Goal: Contribute content: Add original content to the website for others to see

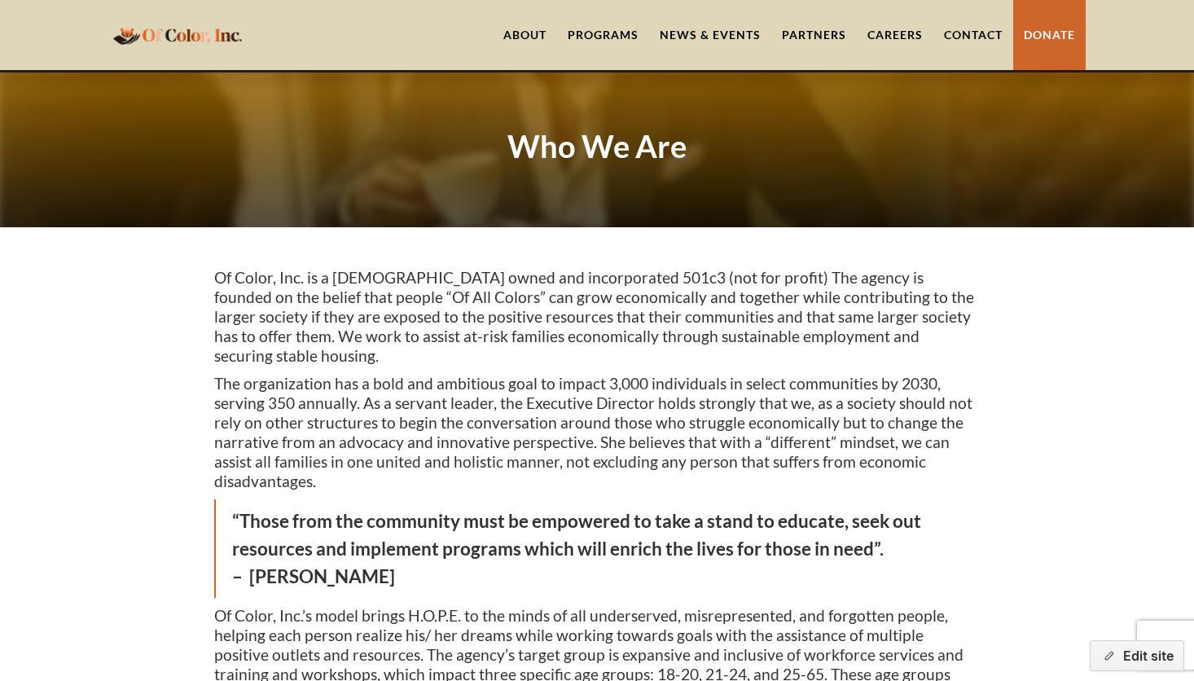
scroll to position [1520, 0]
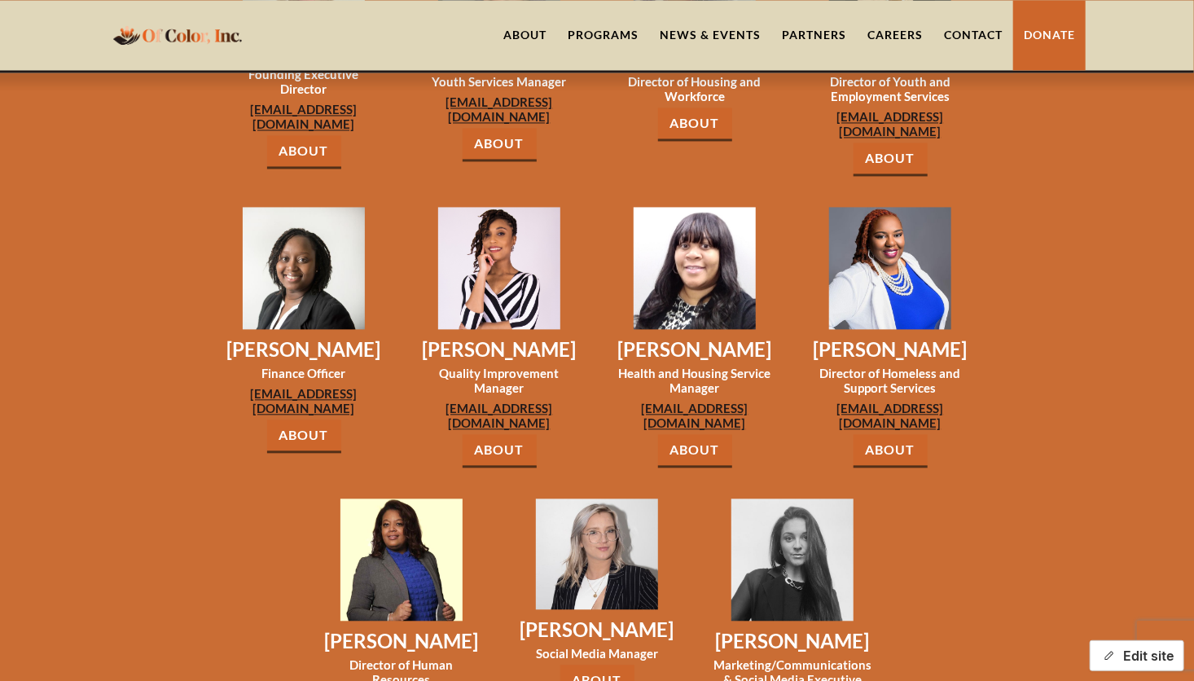
click at [1153, 655] on button "Edit site" at bounding box center [1137, 655] width 95 height 31
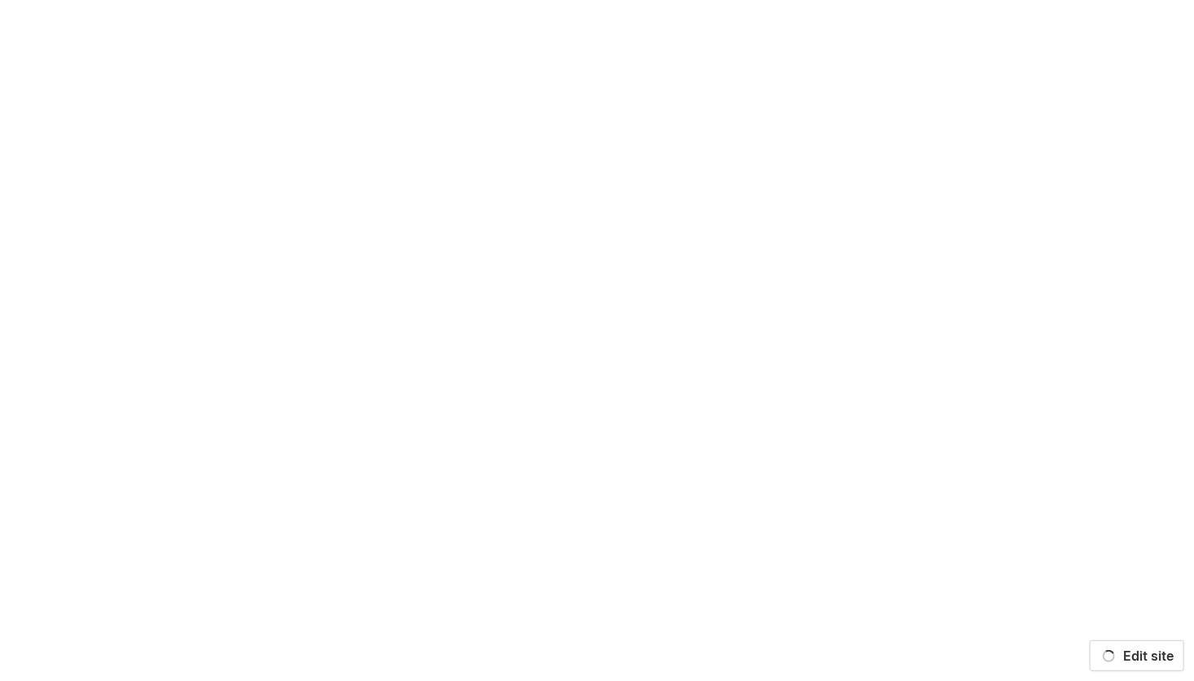
scroll to position [0, 0]
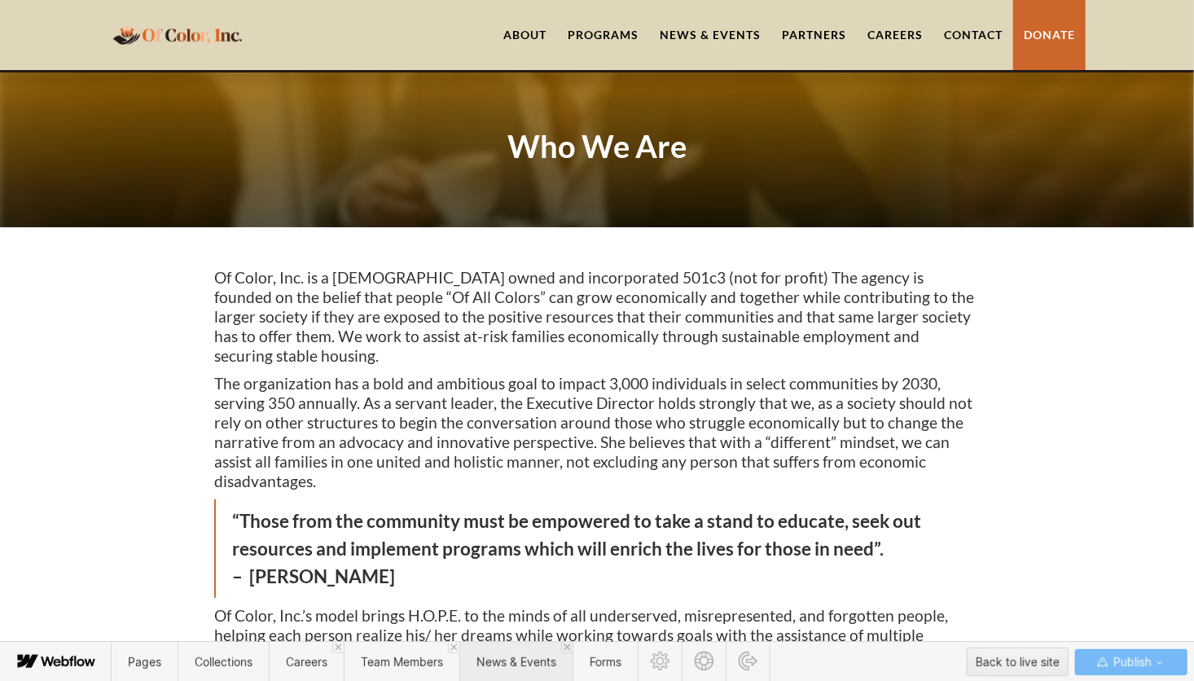
click at [535, 658] on span "News & Events" at bounding box center [517, 662] width 80 height 14
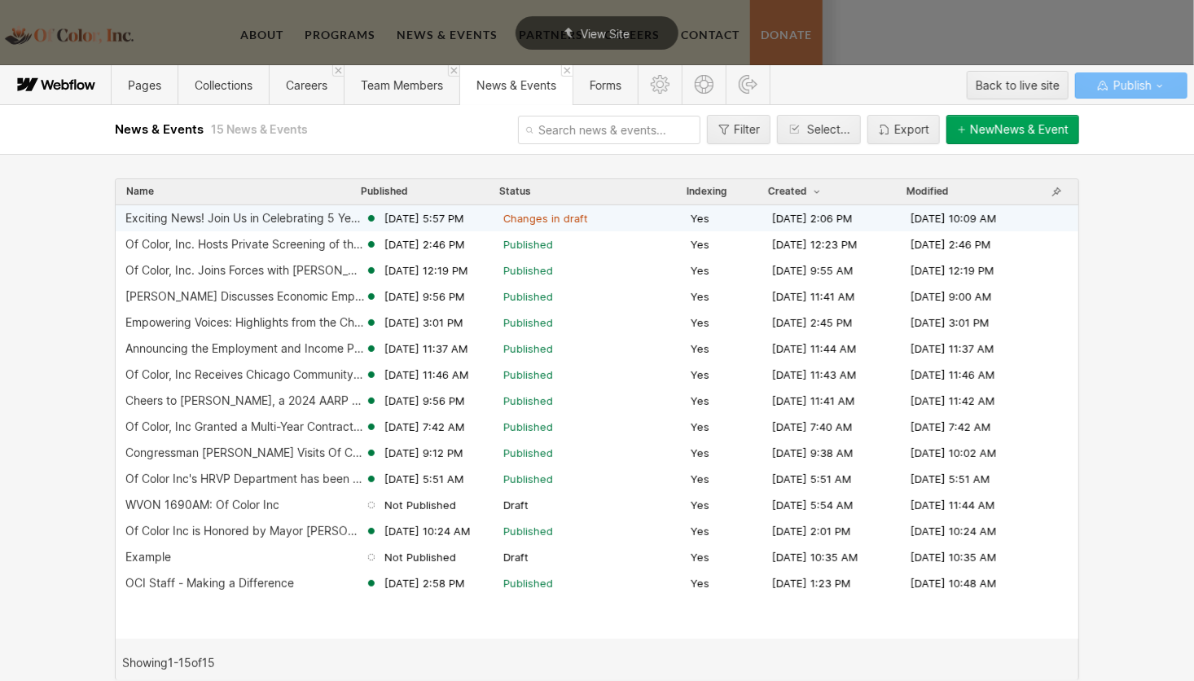
click at [319, 213] on div "Exciting News! Join Us in Celebrating 5 Years of Impact." at bounding box center [245, 218] width 240 height 13
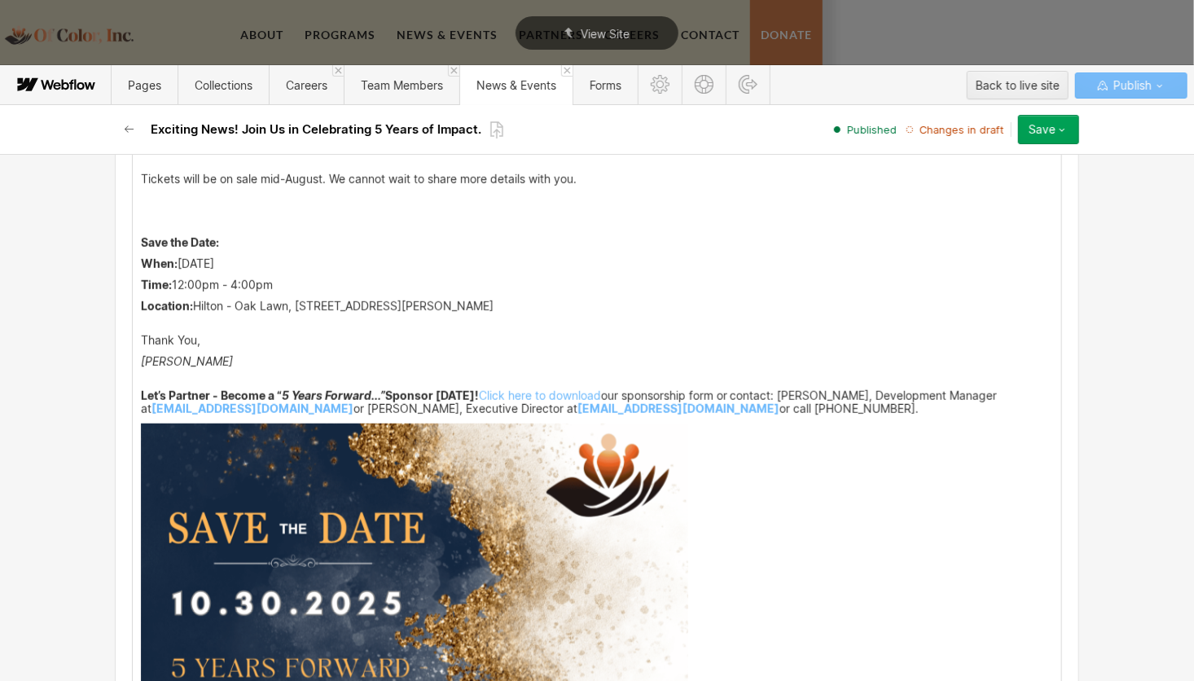
scroll to position [620, 0]
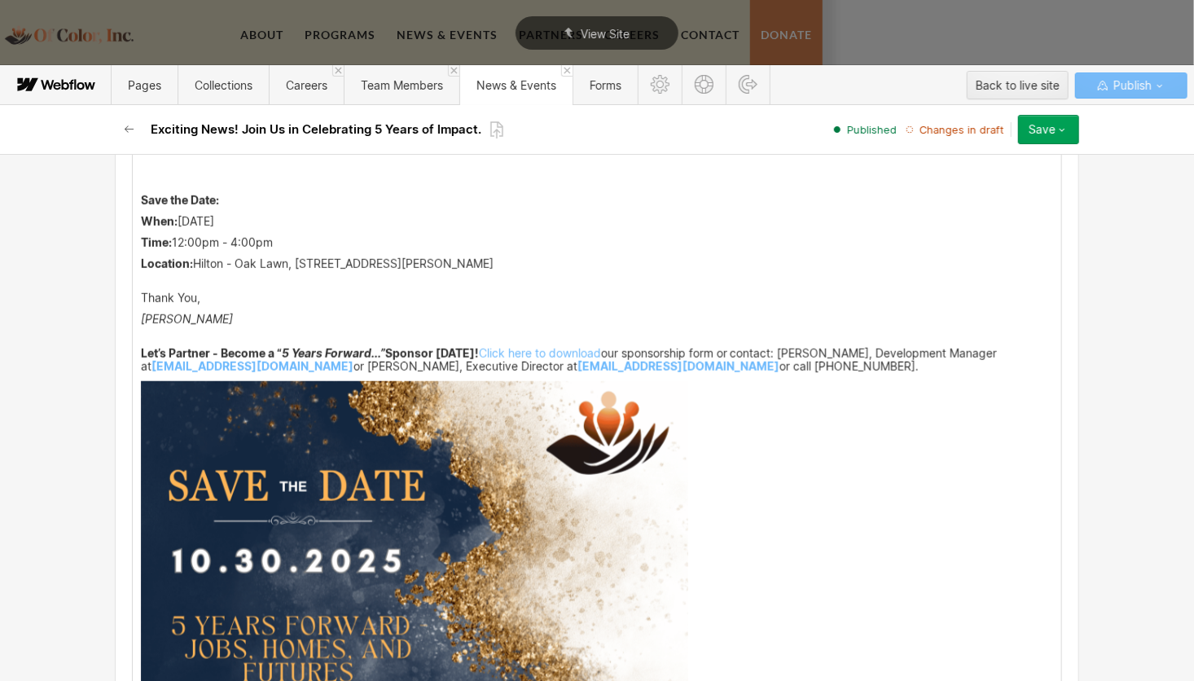
drag, startPoint x: 716, startPoint y: 341, endPoint x: 654, endPoint y: 365, distance: 66.6
click at [654, 365] on p "Let’s Partner - Become a “ 5 Years Forward...” Sponsor Today! Click here to dow…" at bounding box center [597, 360] width 913 height 26
click at [566, 350] on link "Click here to download" at bounding box center [540, 353] width 122 height 14
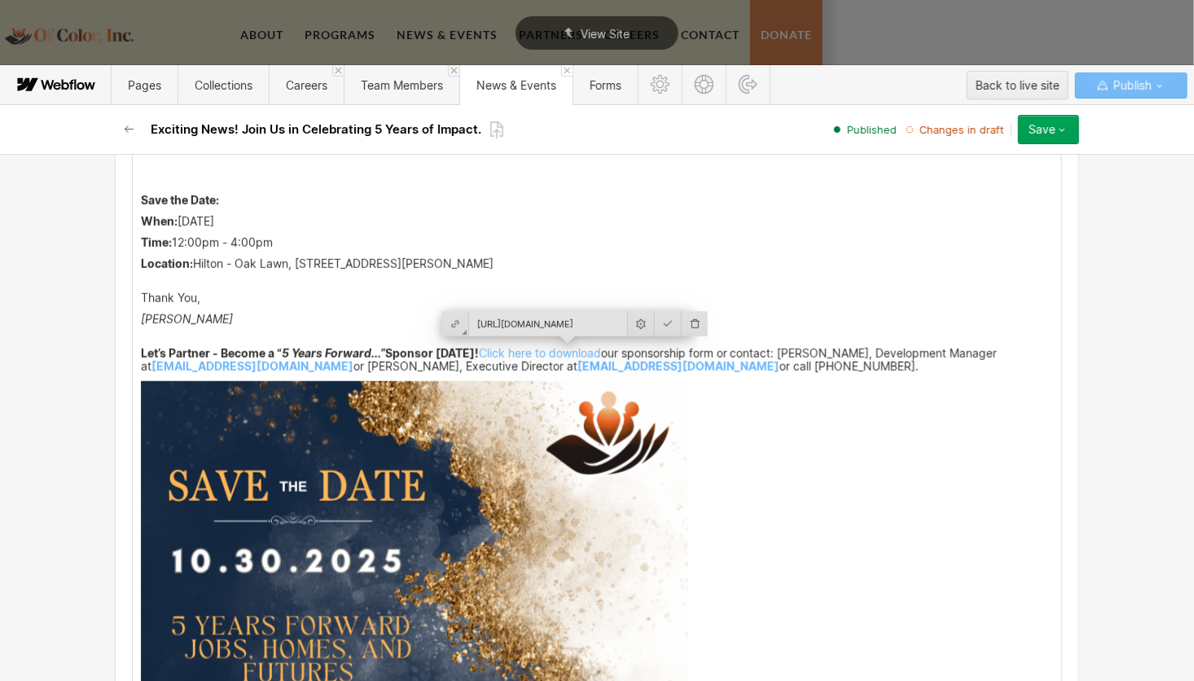
click at [545, 326] on input "https://cdn.prod.website-files.com/5f15f599d8827b447ae1f4ba/68921e826ce795bfd2b…" at bounding box center [548, 323] width 158 height 25
click at [679, 363] on p "Let’s Partner - Become a “ 5 Years Forward...” Sponsor Today! Click here to dow…" at bounding box center [597, 360] width 913 height 26
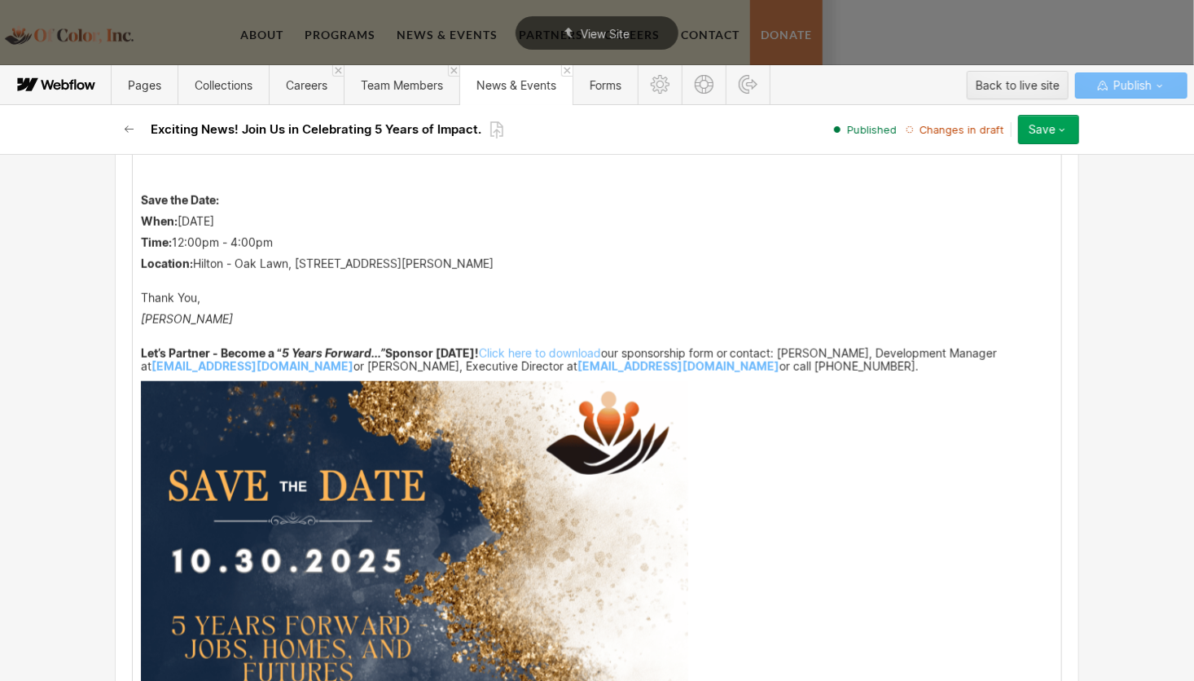
click at [609, 363] on p "Let’s Partner - Become a “ 5 Years Forward...” Sponsor Today! Click here to dow…" at bounding box center [597, 360] width 913 height 26
drag, startPoint x: 603, startPoint y: 363, endPoint x: 717, endPoint y: 360, distance: 114.1
click at [717, 360] on p "Let’s Partner - Become a “ 5 Years Forward...” Sponsor Today! Click here to dow…" at bounding box center [597, 360] width 913 height 26
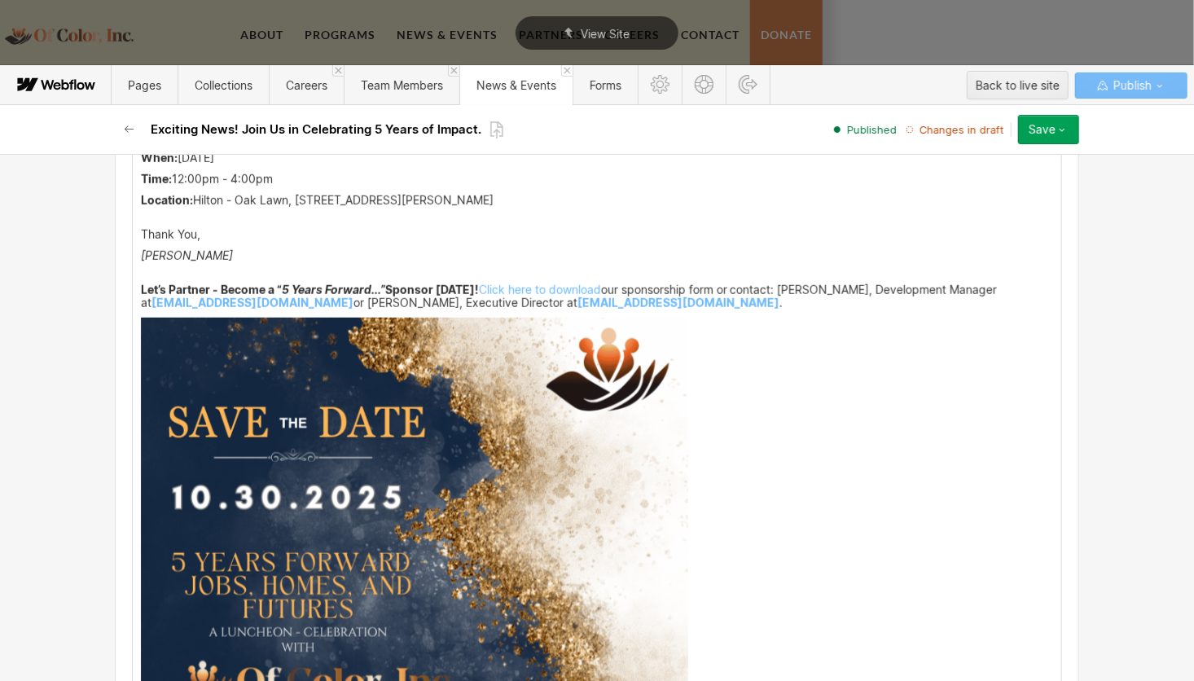
scroll to position [578, 0]
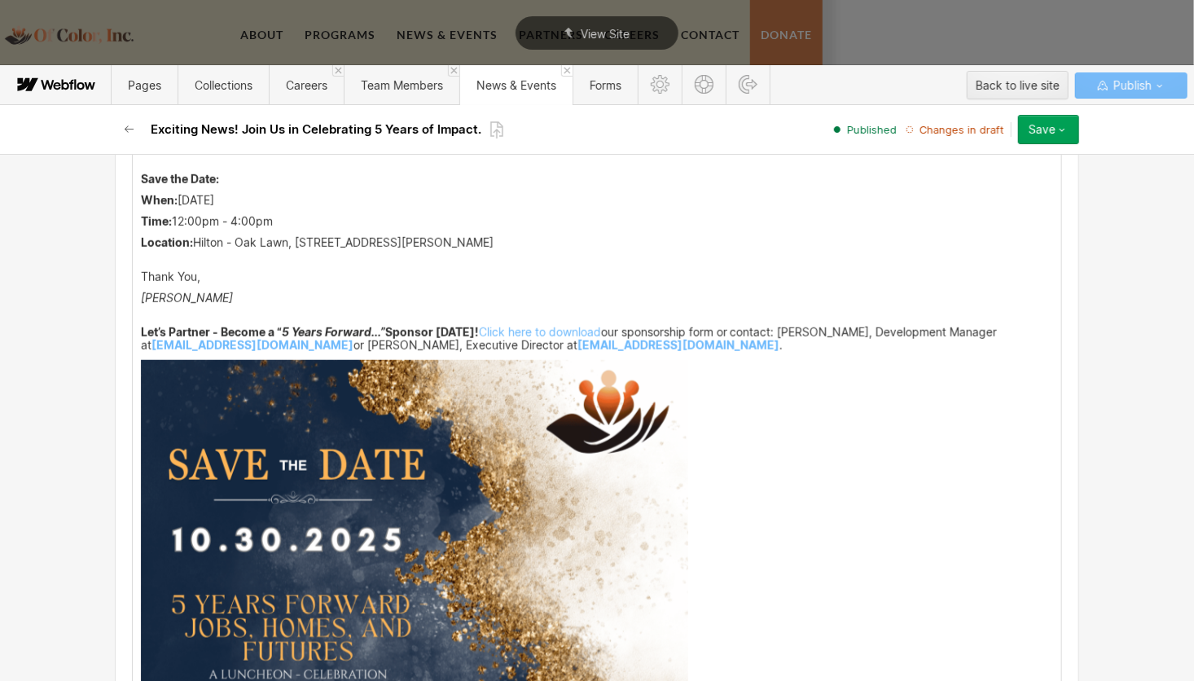
click at [1063, 130] on icon "button" at bounding box center [1063, 130] width 6 height 3
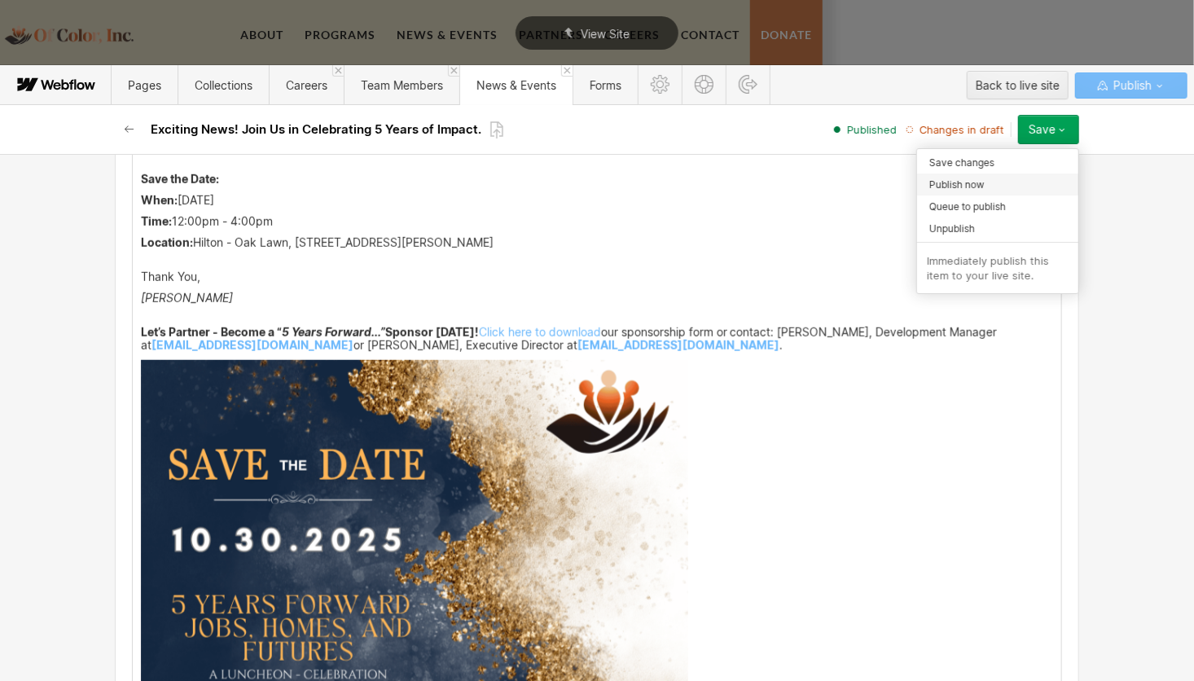
click at [979, 179] on span "Publish now" at bounding box center [957, 184] width 55 height 15
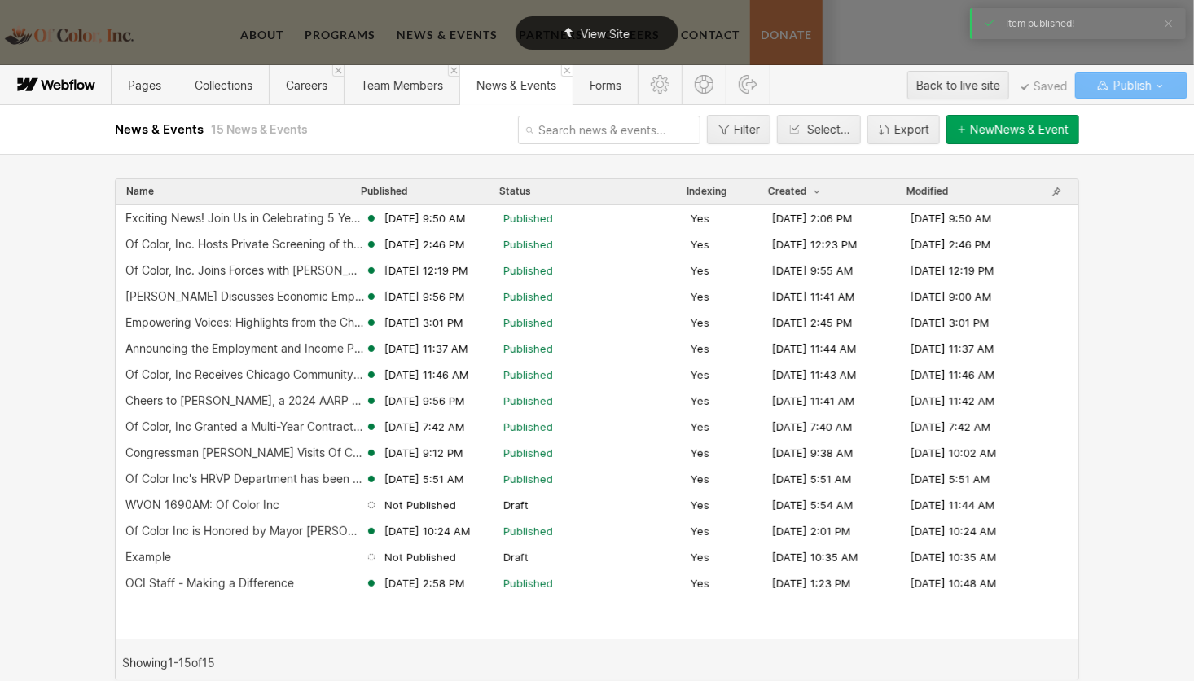
click at [636, 24] on div "View Site" at bounding box center [597, 32] width 163 height 33
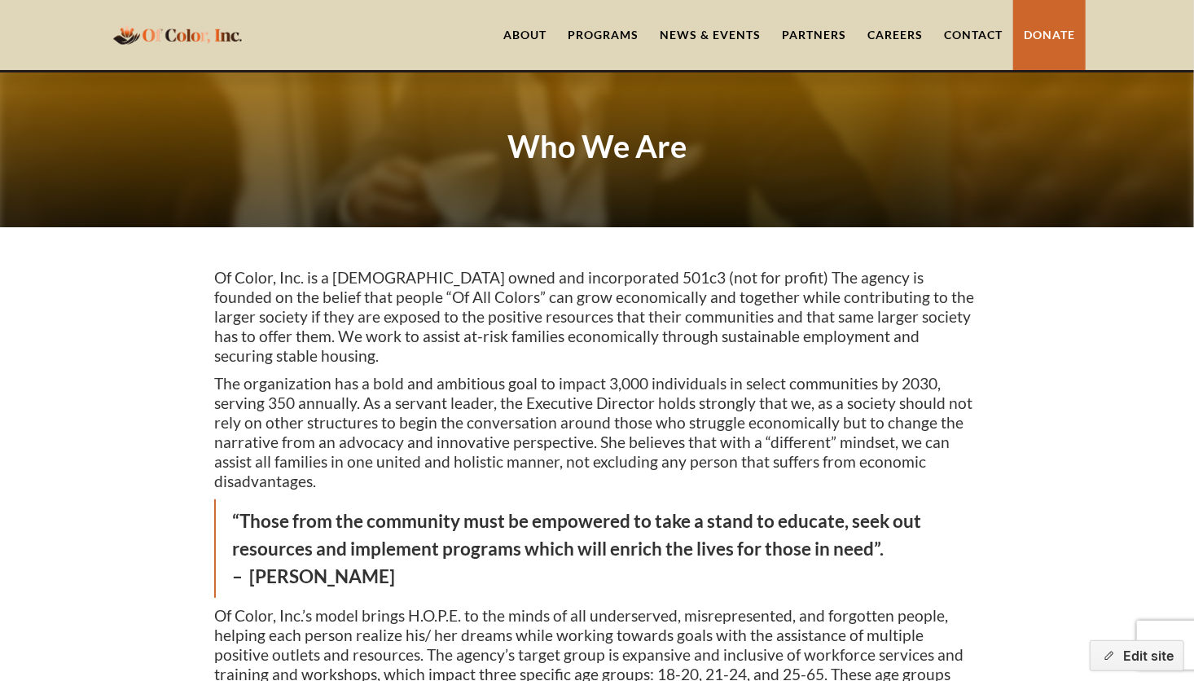
click at [706, 33] on link "News & Events" at bounding box center [710, 35] width 122 height 70
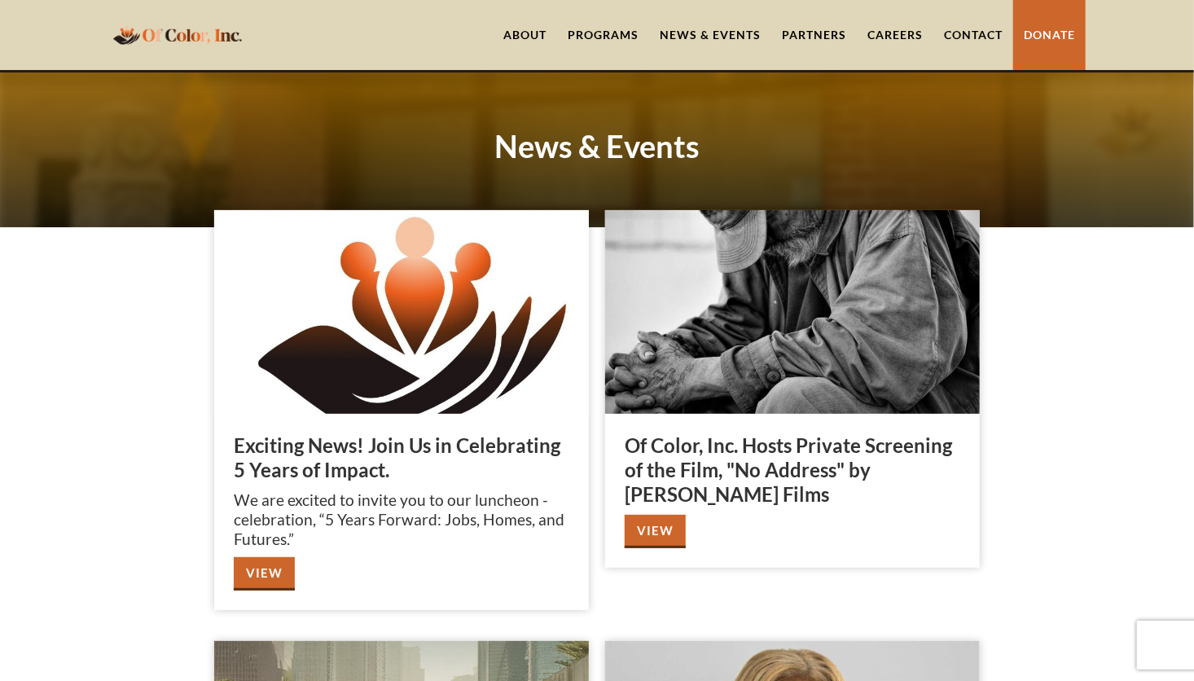
click at [706, 33] on link "News & Events" at bounding box center [710, 35] width 122 height 70
click at [260, 571] on link "View" at bounding box center [264, 573] width 61 height 33
click at [1146, 658] on button "Edit site" at bounding box center [1137, 655] width 95 height 31
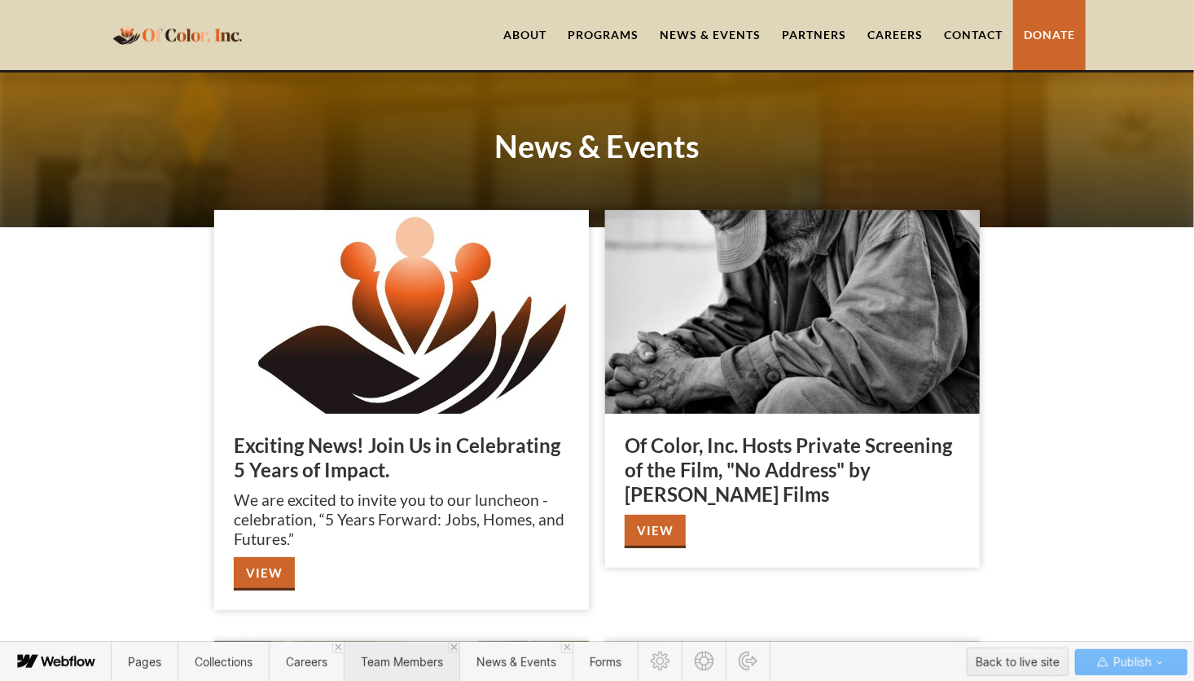
click at [392, 664] on span "Team Members" at bounding box center [402, 662] width 82 height 14
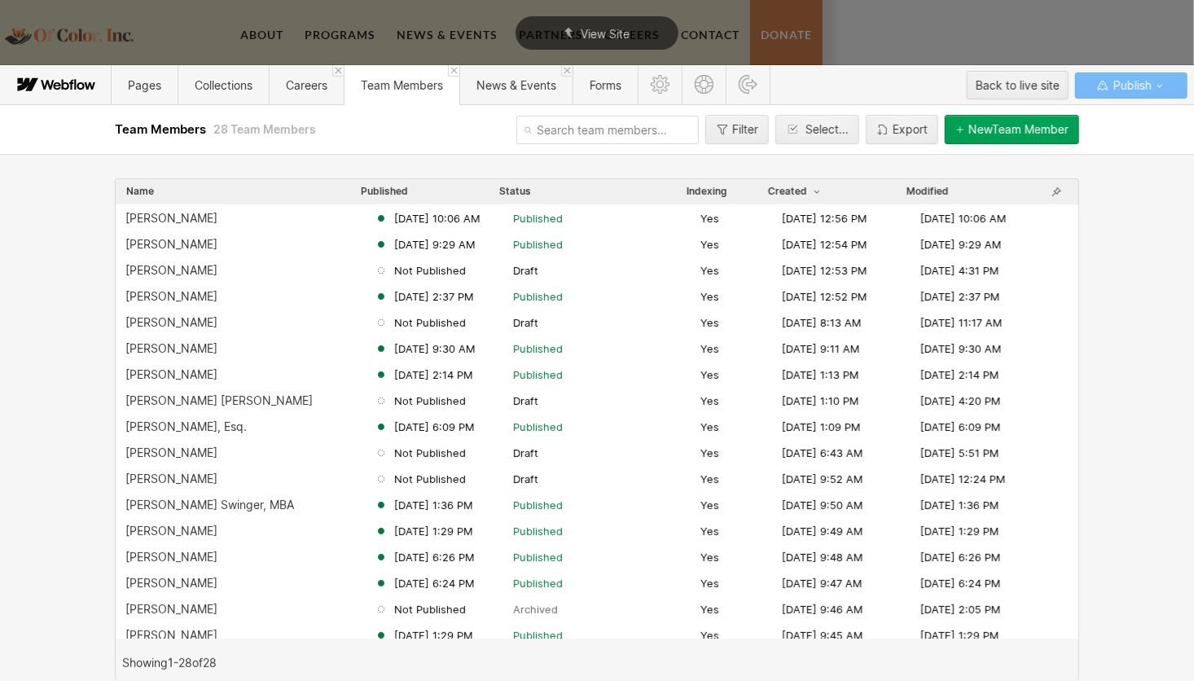
scroll to position [163, 0]
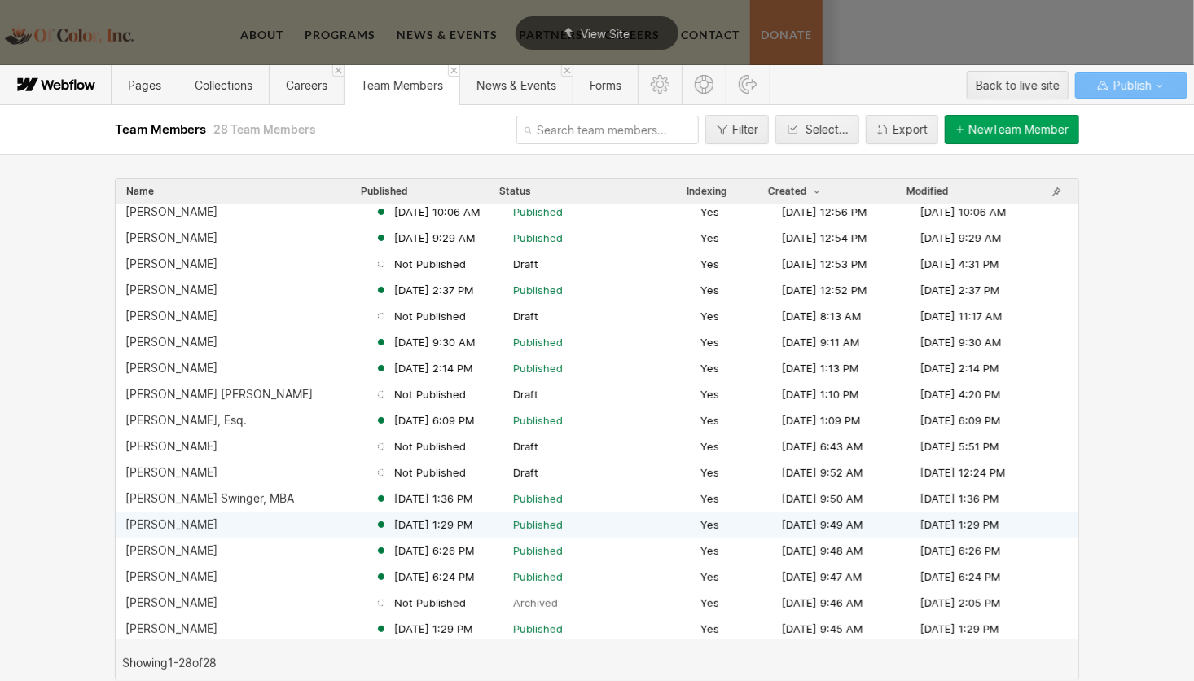
click at [198, 524] on div "[PERSON_NAME]" at bounding box center [249, 524] width 249 height 13
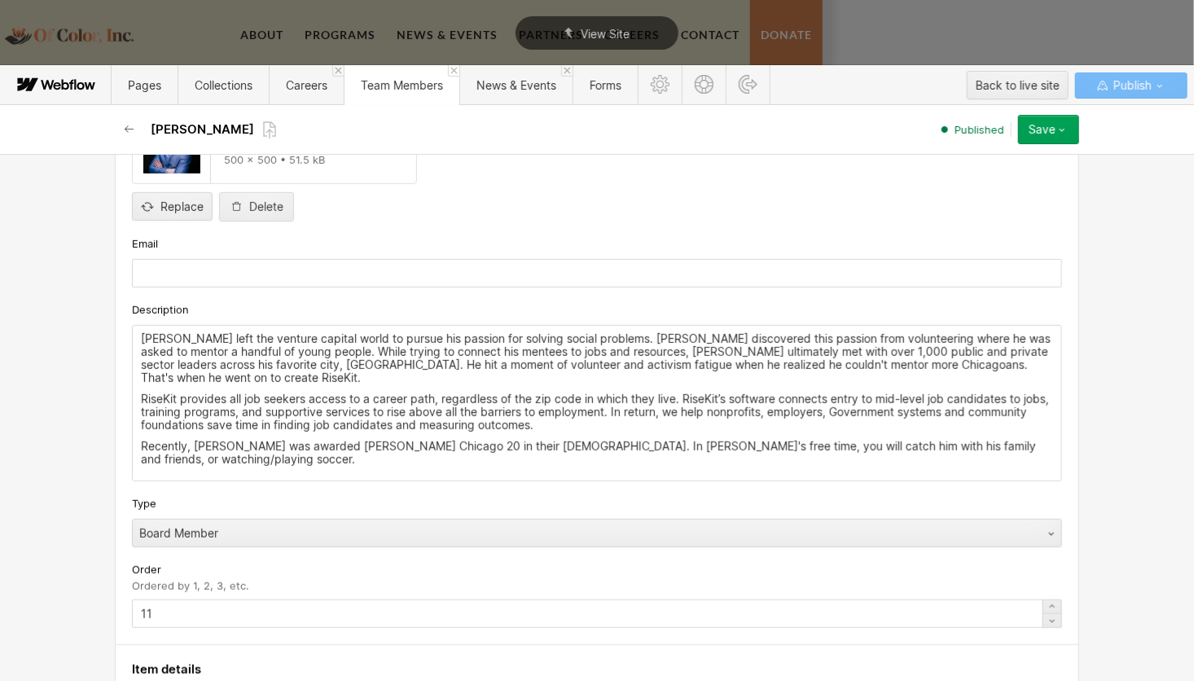
scroll to position [398, 0]
drag, startPoint x: 133, startPoint y: 332, endPoint x: 675, endPoint y: 445, distance: 553.4
click at [675, 445] on div "Matt left the venture capital world to pursue his passion for solving social pr…" at bounding box center [597, 401] width 929 height 155
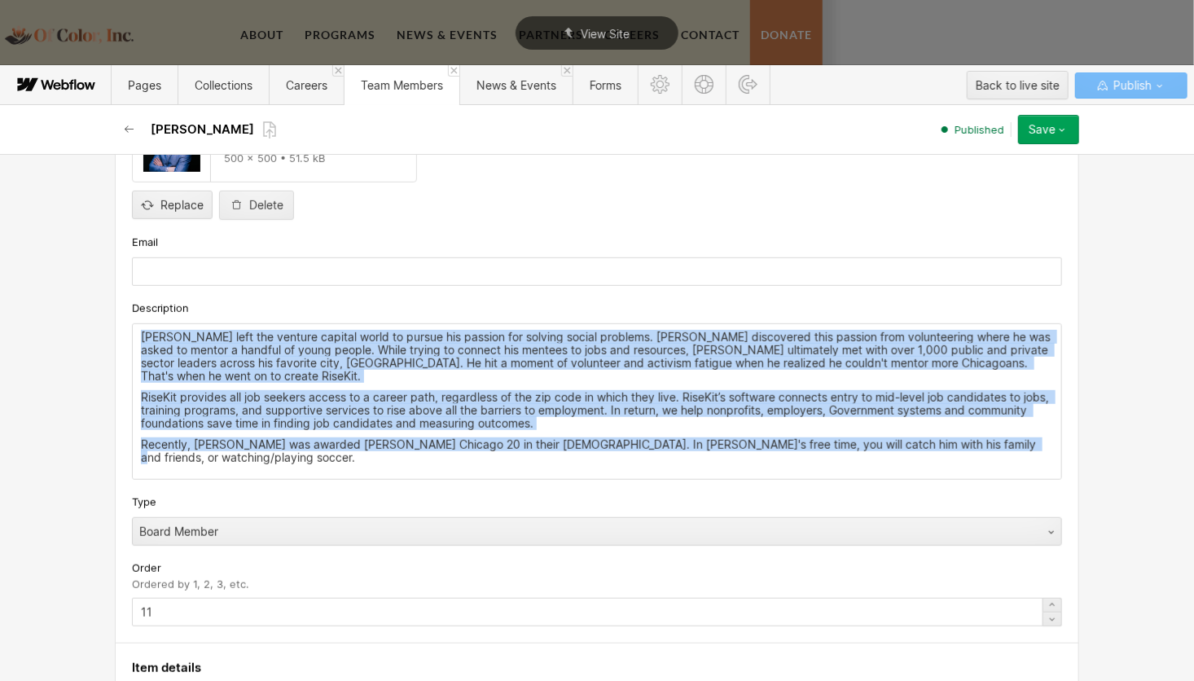
drag, startPoint x: 979, startPoint y: 446, endPoint x: 118, endPoint y: 318, distance: 869.9
click at [118, 318] on div "Custom fields Title Founding Board Member (August 2019 - August 2025) Headshot …" at bounding box center [597, 305] width 965 height 675
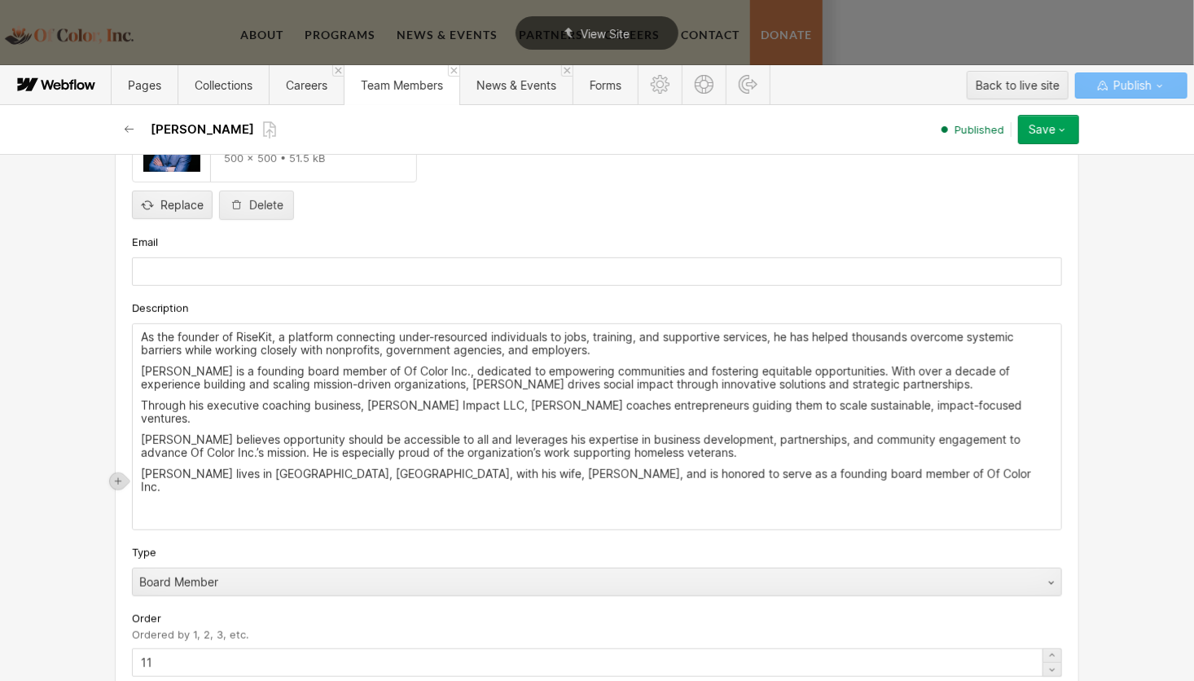
click at [599, 365] on p "[PERSON_NAME] is a founding board member of Of Color Inc., dedicated to empower…" at bounding box center [597, 378] width 913 height 26
click at [868, 468] on p "[PERSON_NAME] lives in [GEOGRAPHIC_DATA], [GEOGRAPHIC_DATA], with his wife, [PE…" at bounding box center [597, 481] width 913 height 26
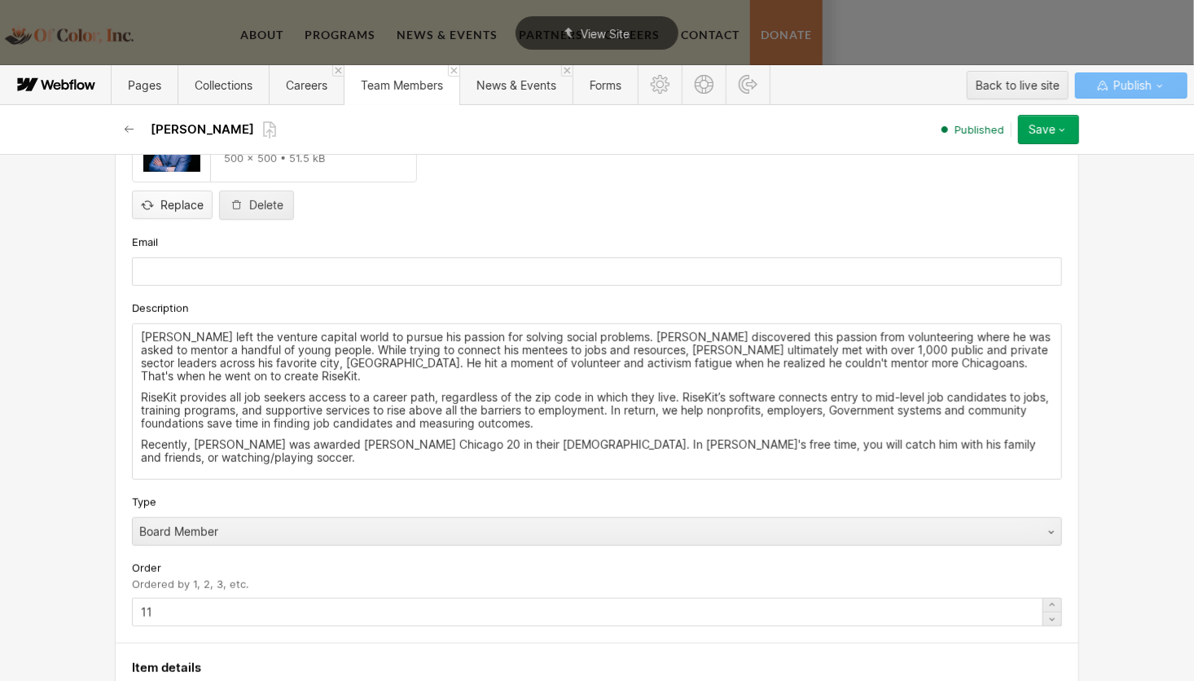
click at [154, 205] on input "file" at bounding box center [172, 192] width 79 height 54
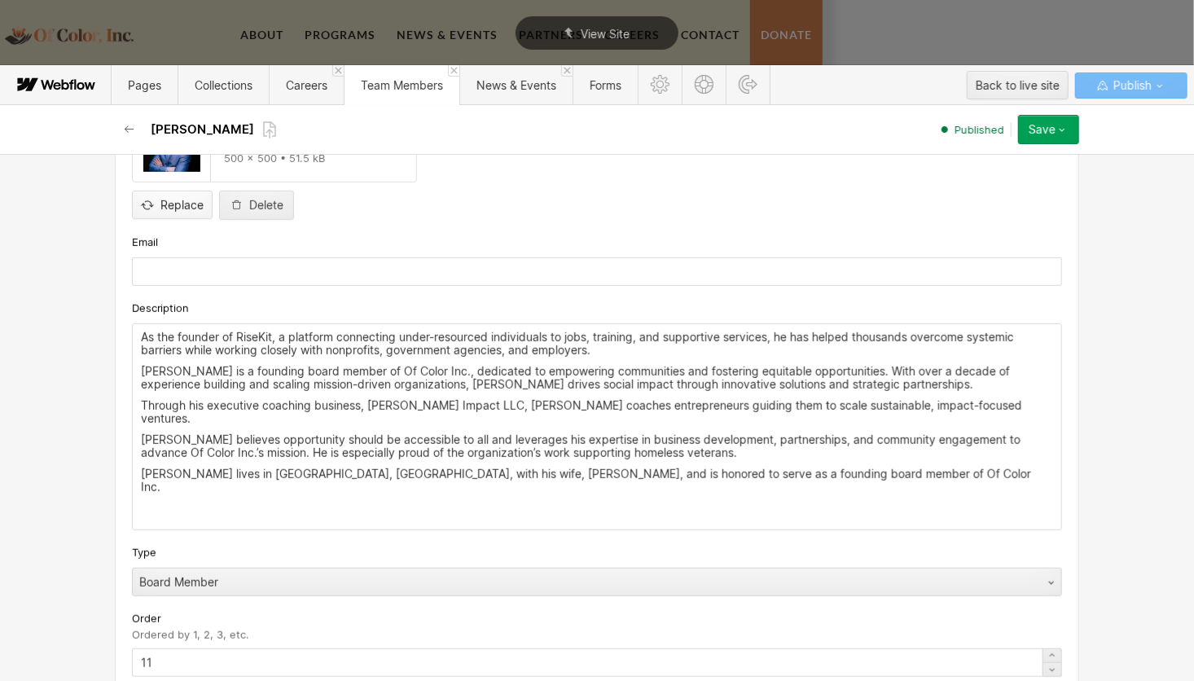
type input "C:\fakepath\MattS.jpg"
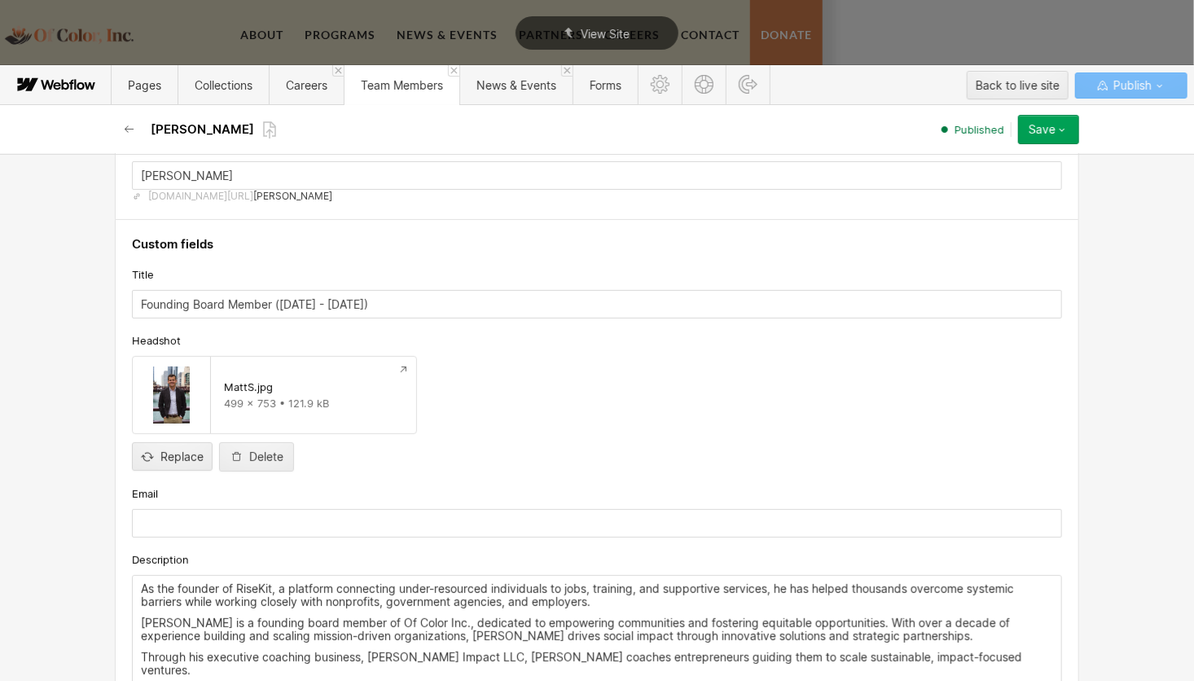
scroll to position [143, 0]
click at [1053, 132] on div "Save" at bounding box center [1042, 129] width 27 height 13
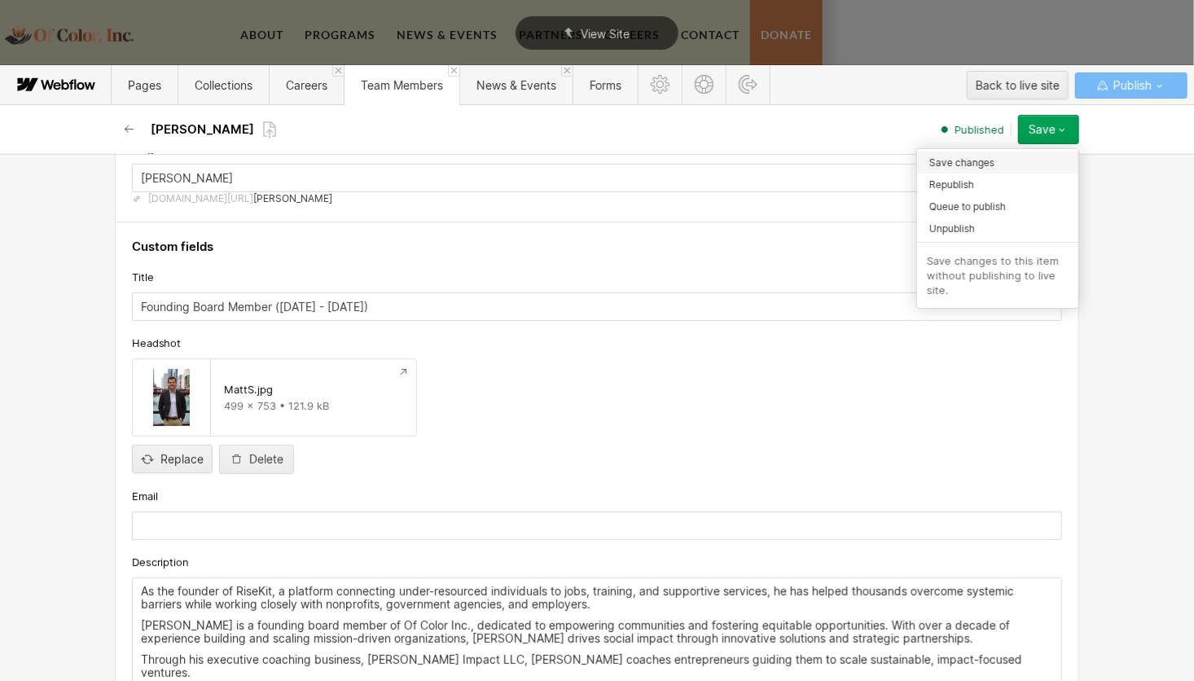
click at [1010, 161] on div "Save changes" at bounding box center [997, 163] width 161 height 22
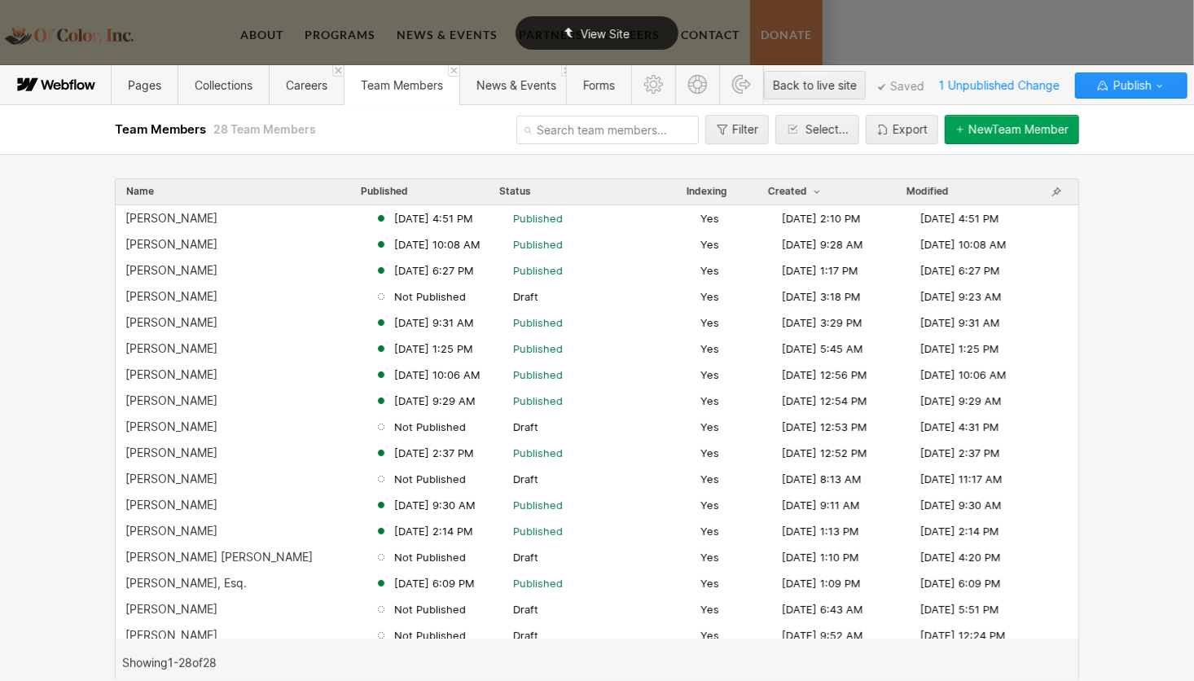
click at [620, 39] on div "View Site" at bounding box center [597, 32] width 163 height 33
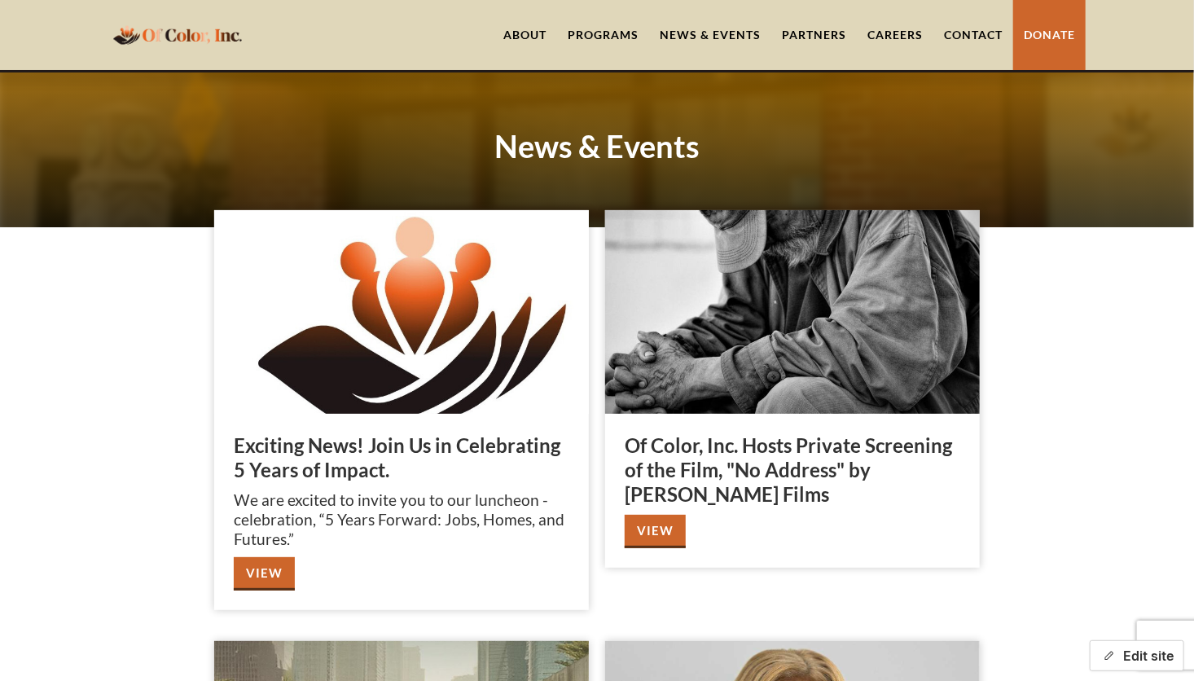
click at [1144, 650] on button "Edit site" at bounding box center [1137, 655] width 95 height 31
click at [729, 35] on link "News & Events" at bounding box center [710, 35] width 122 height 70
click at [519, 31] on link "About" at bounding box center [525, 35] width 64 height 70
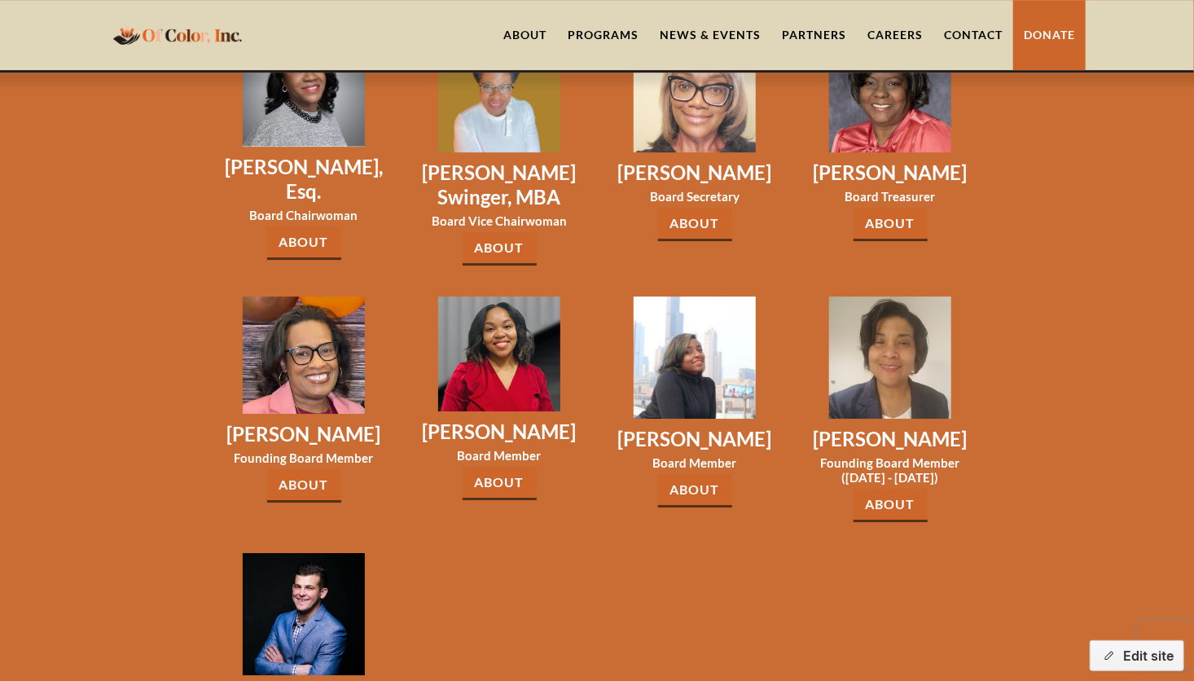
scroll to position [2392, 0]
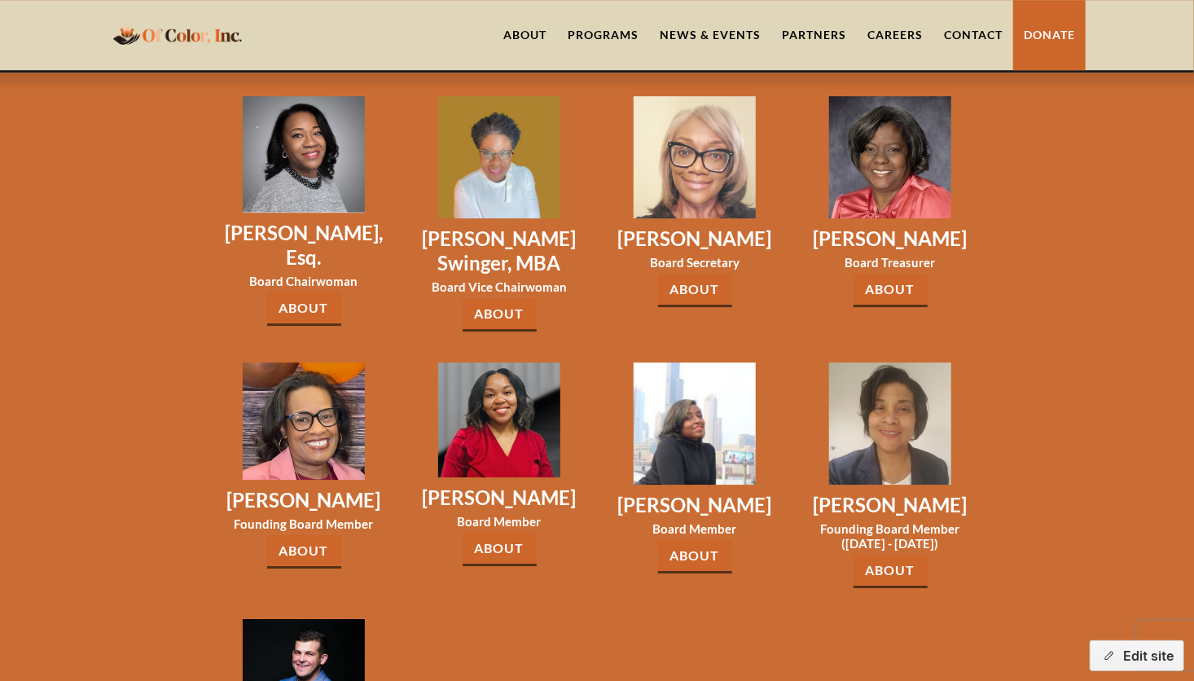
scroll to position [2329, 0]
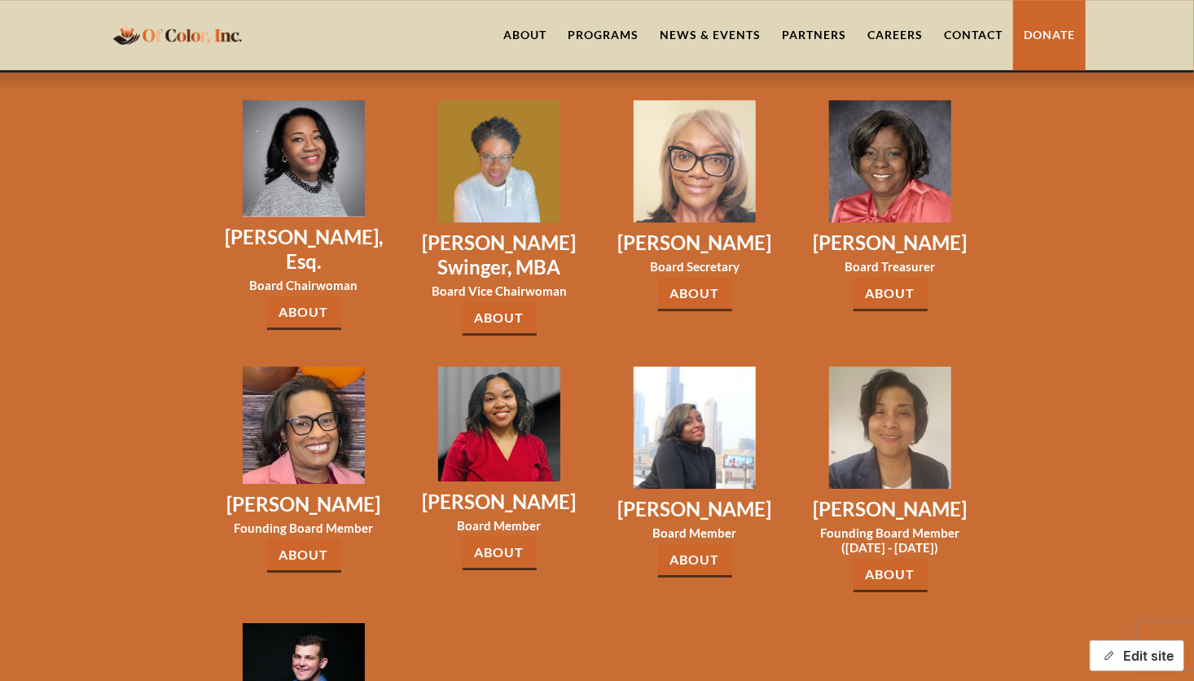
click at [1122, 656] on button "Edit site" at bounding box center [1137, 655] width 95 height 31
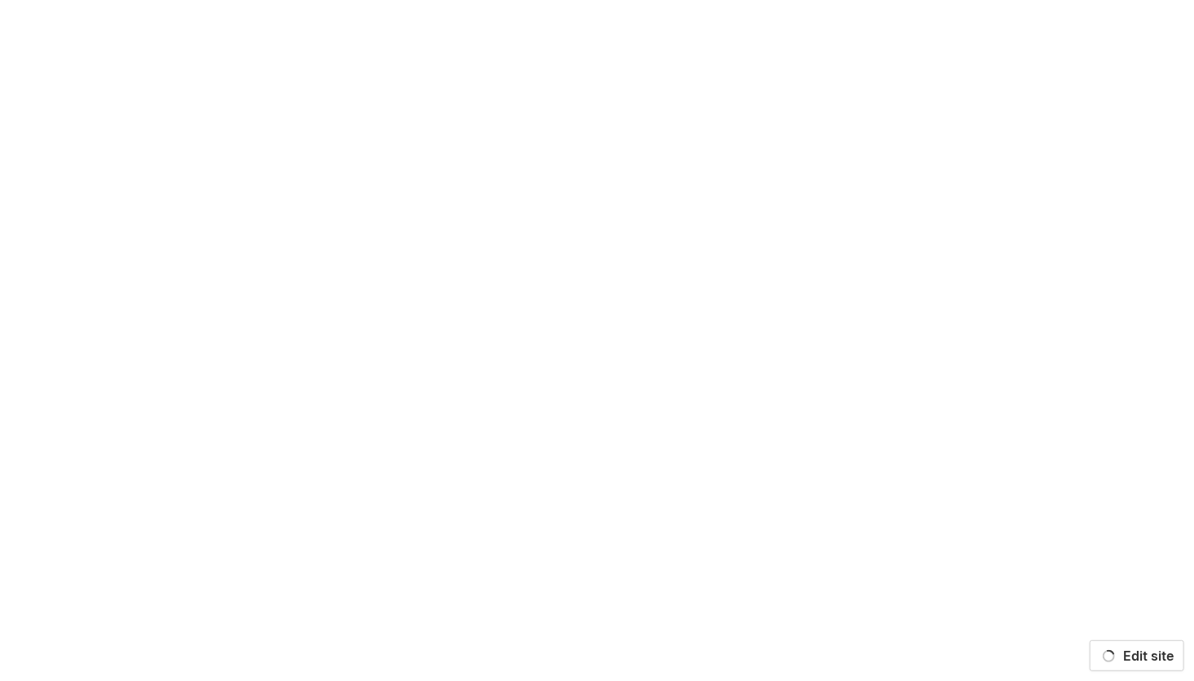
scroll to position [0, 0]
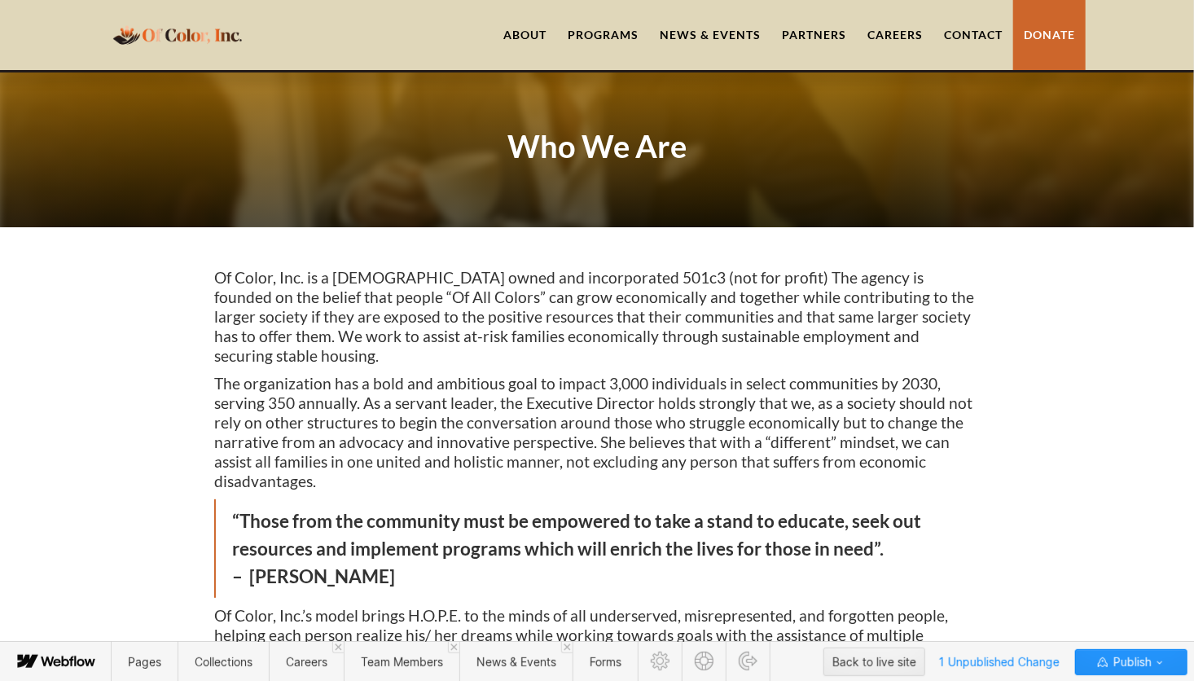
click at [1122, 656] on span "Publish" at bounding box center [1132, 662] width 42 height 24
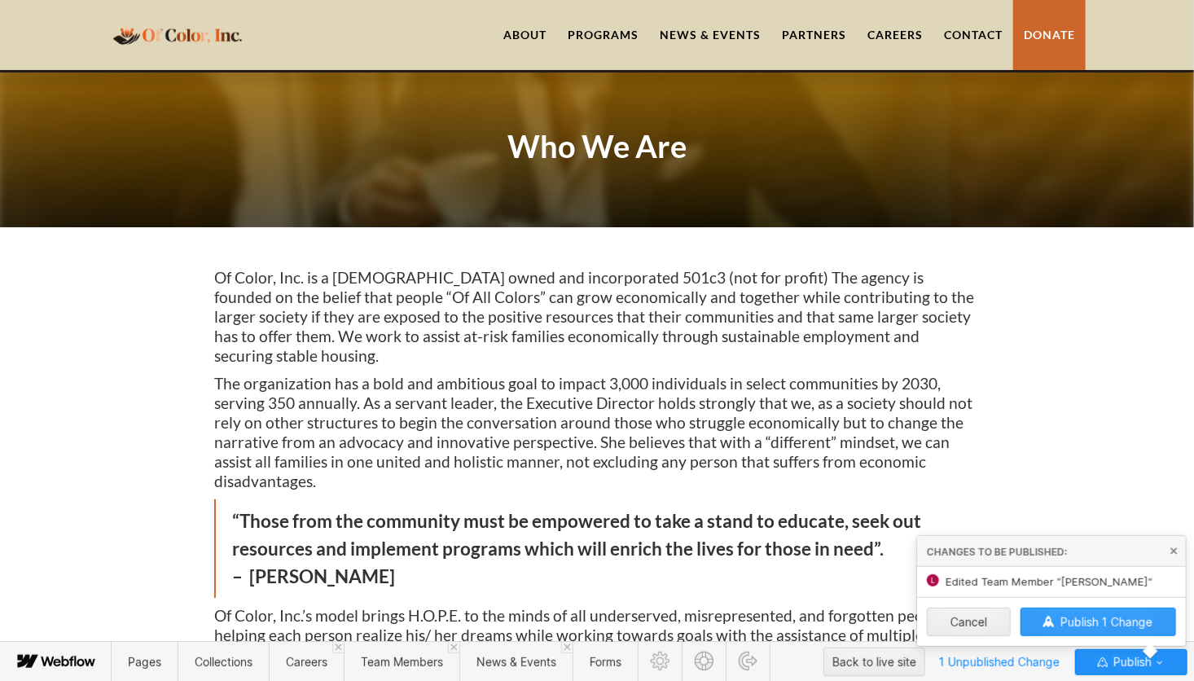
click at [1110, 623] on span "Publish 1 Change" at bounding box center [1107, 622] width 92 height 14
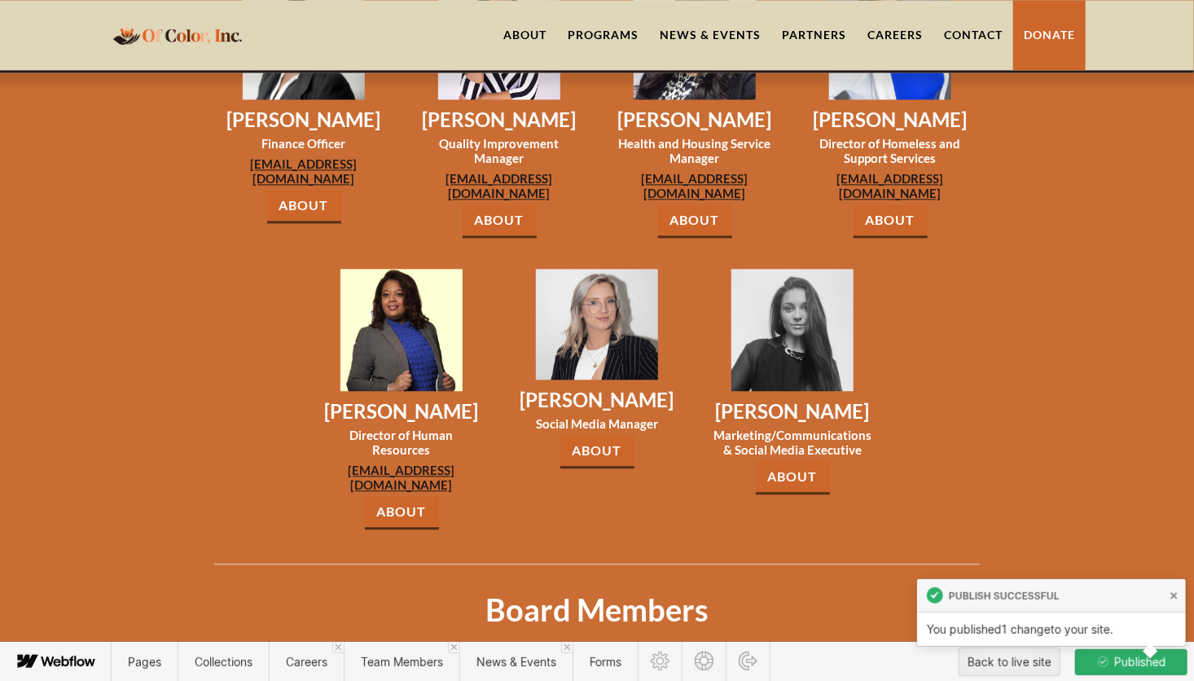
scroll to position [1617, 0]
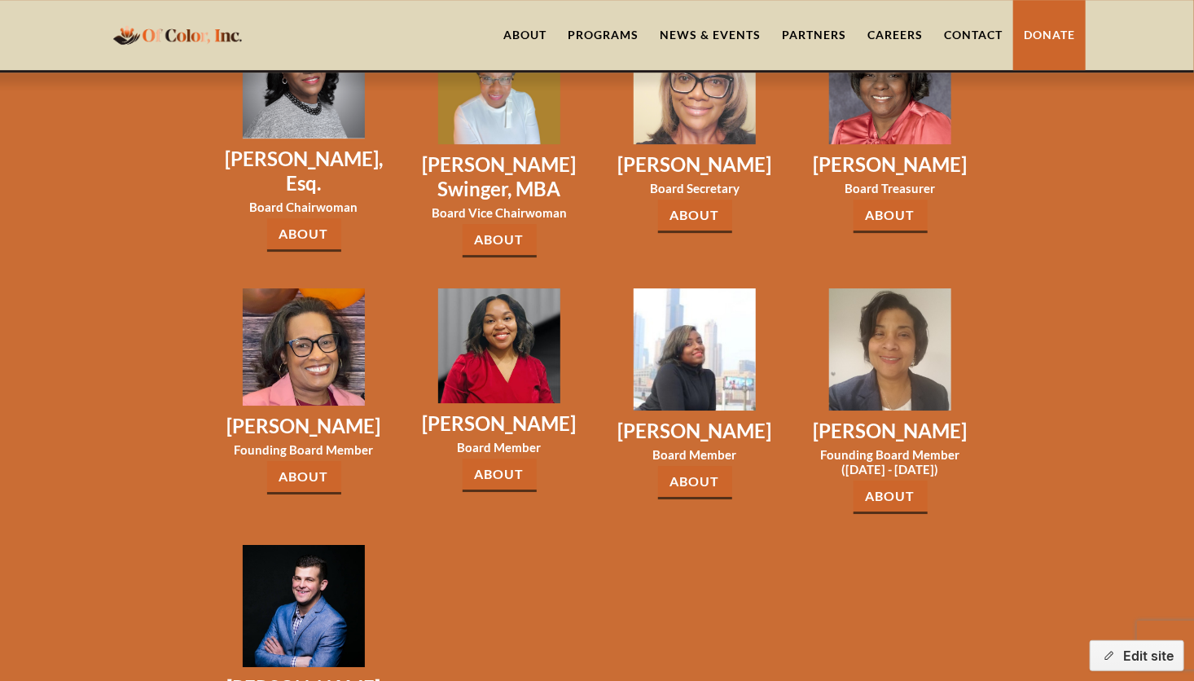
scroll to position [2434, 0]
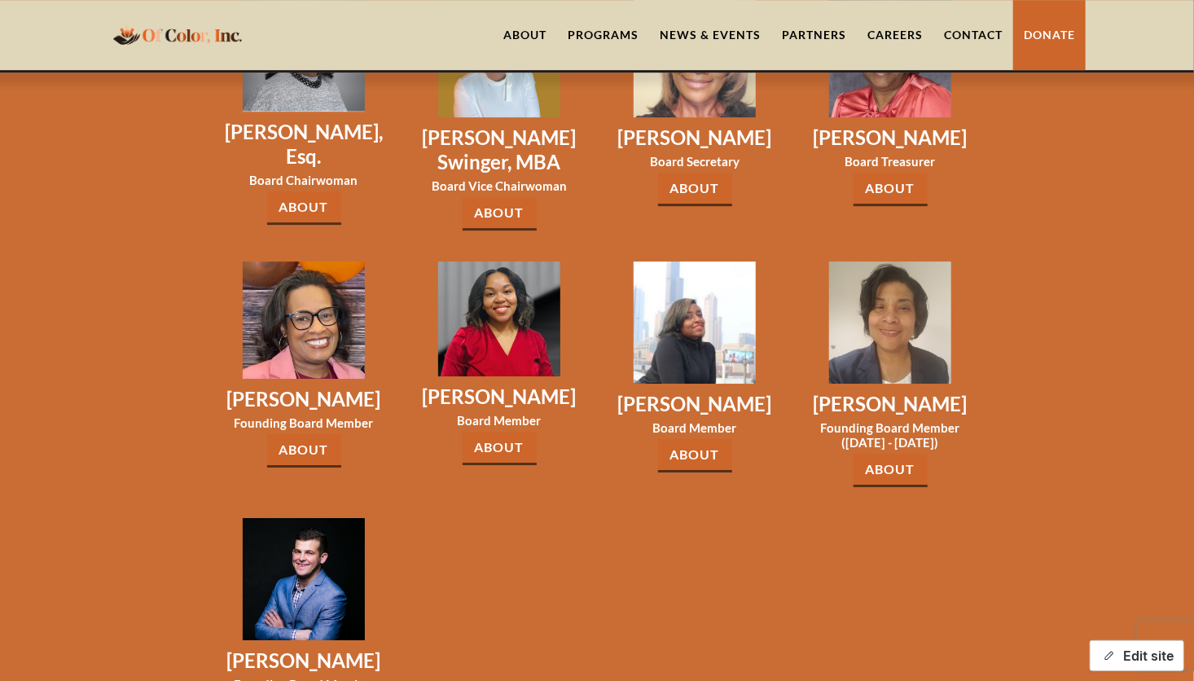
click at [1141, 655] on button "Edit site" at bounding box center [1137, 655] width 95 height 31
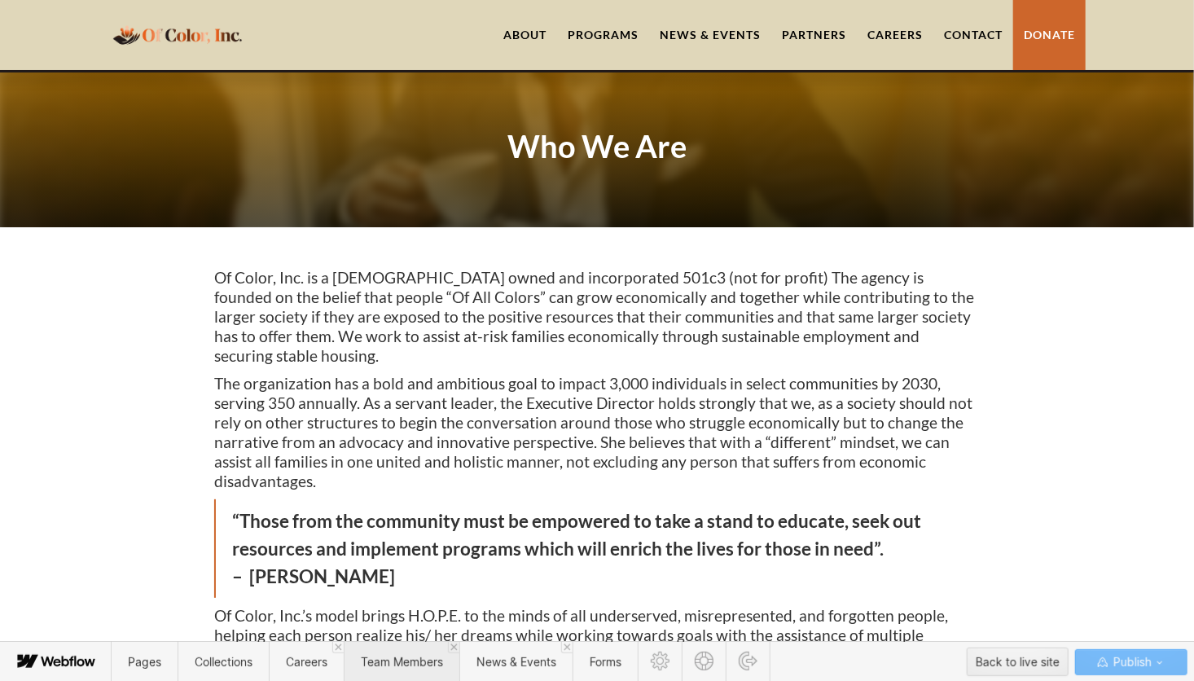
click at [395, 663] on span "Team Members" at bounding box center [402, 662] width 82 height 14
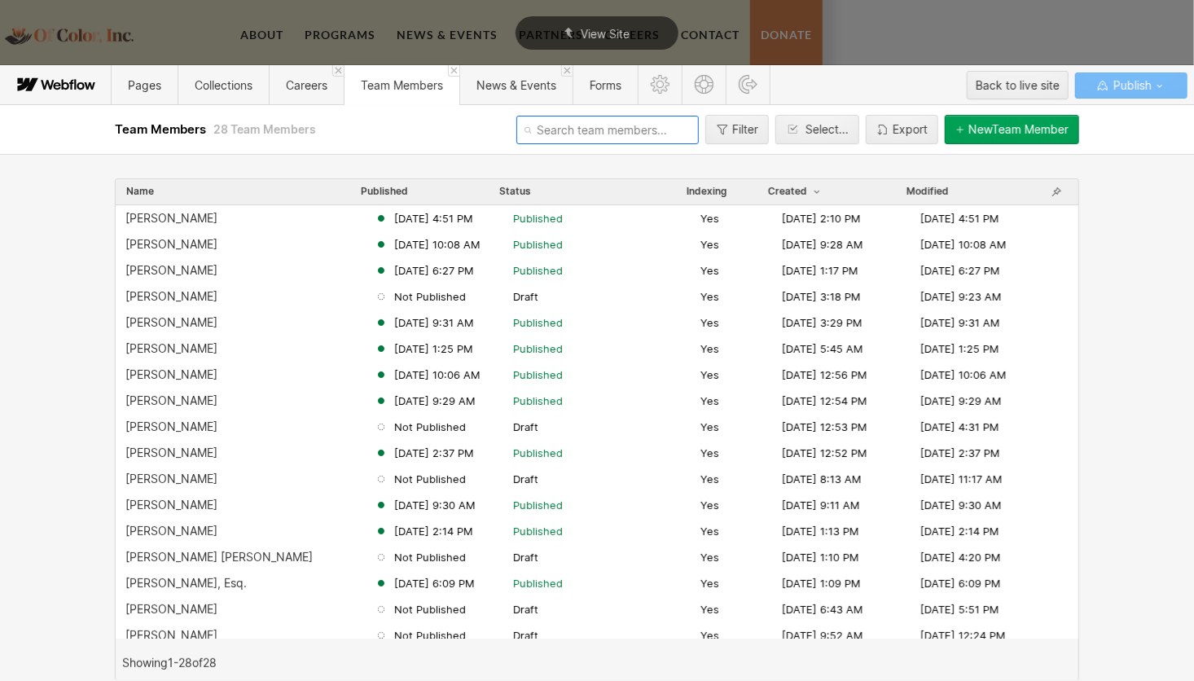
click at [587, 129] on input "text" at bounding box center [608, 130] width 183 height 29
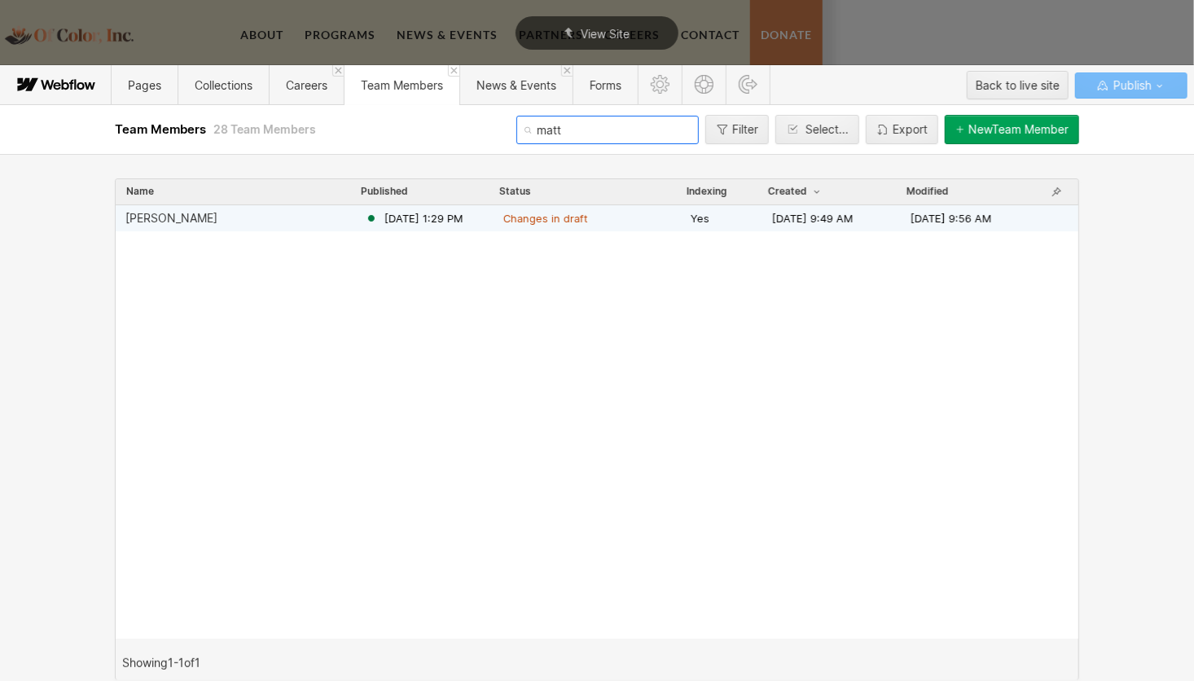
type input "matt"
click at [190, 218] on div "[PERSON_NAME]" at bounding box center [171, 218] width 92 height 13
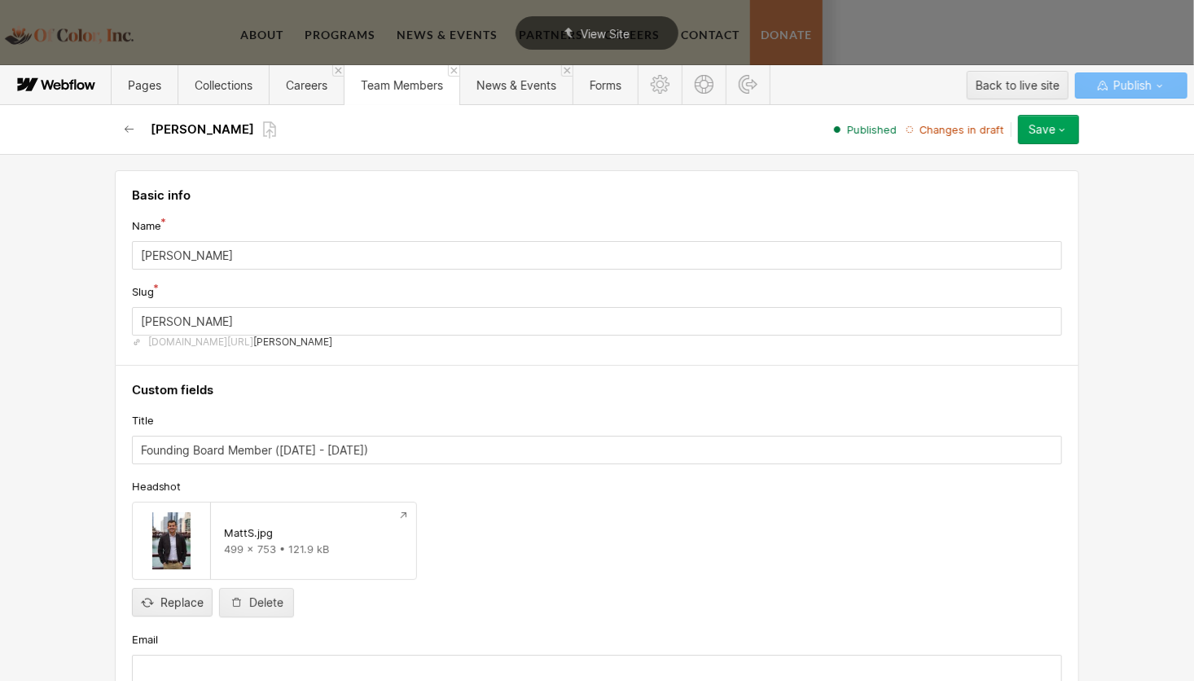
click at [1063, 129] on icon "button" at bounding box center [1062, 129] width 13 height 13
click at [995, 187] on div "Publish now" at bounding box center [997, 185] width 161 height 22
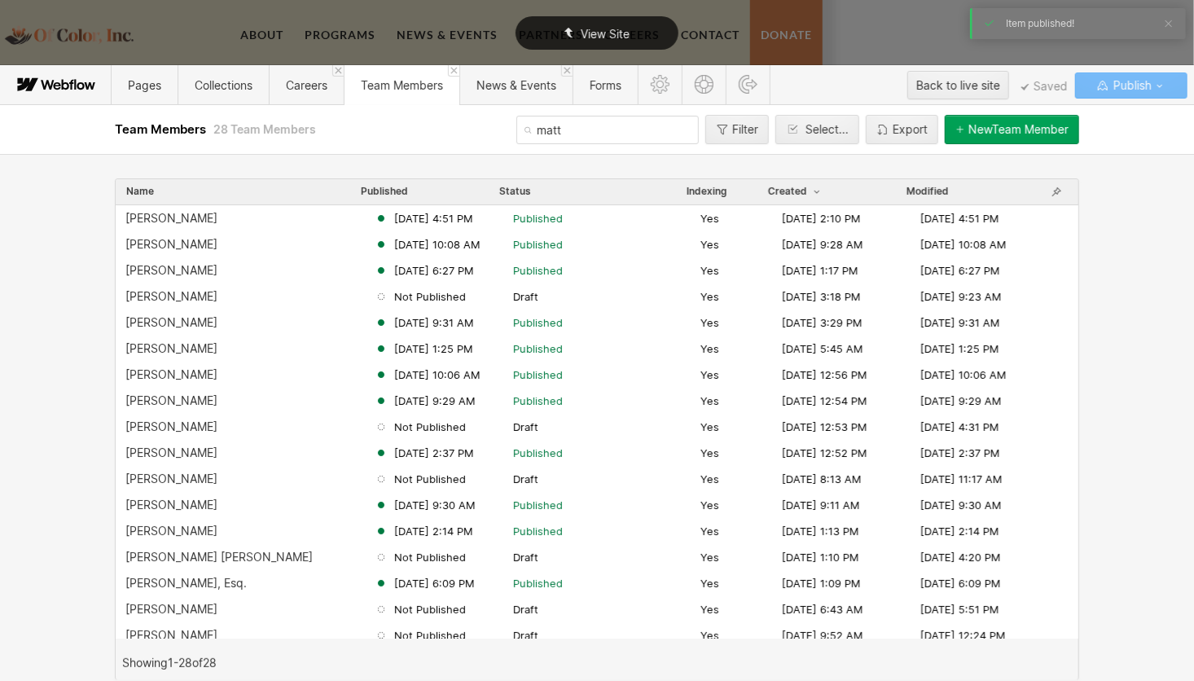
click at [632, 27] on div "View Site" at bounding box center [597, 32] width 163 height 33
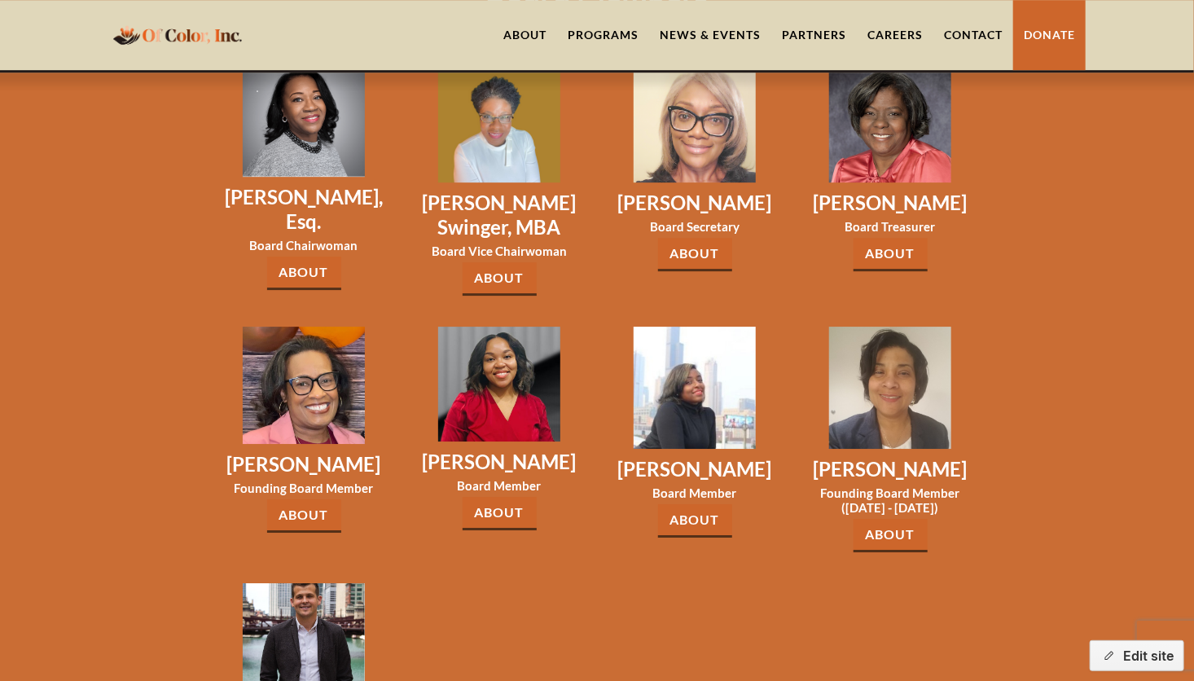
scroll to position [2346, 0]
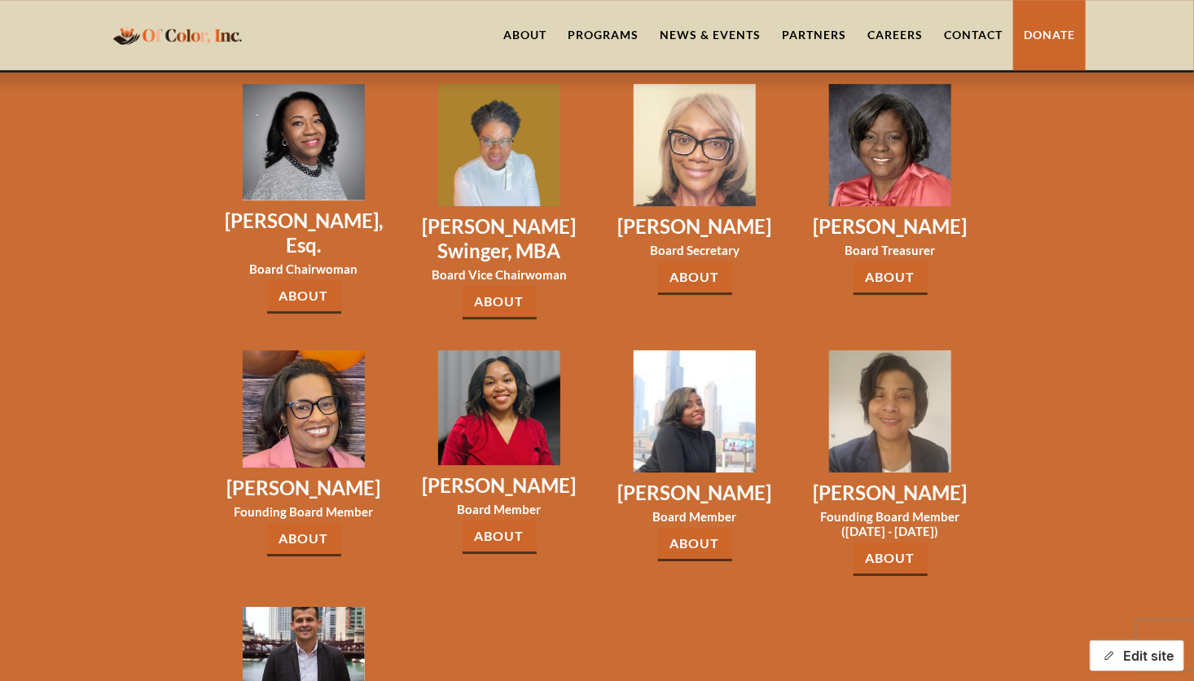
click at [1146, 654] on button "Edit site" at bounding box center [1137, 655] width 95 height 31
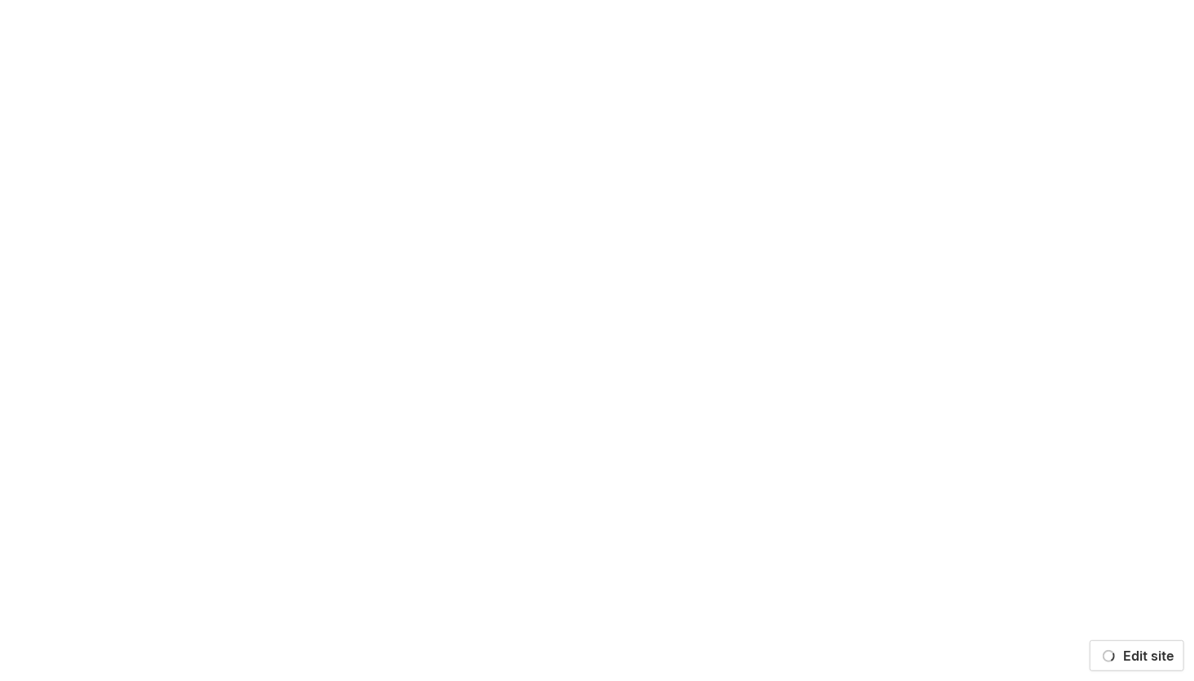
scroll to position [0, 0]
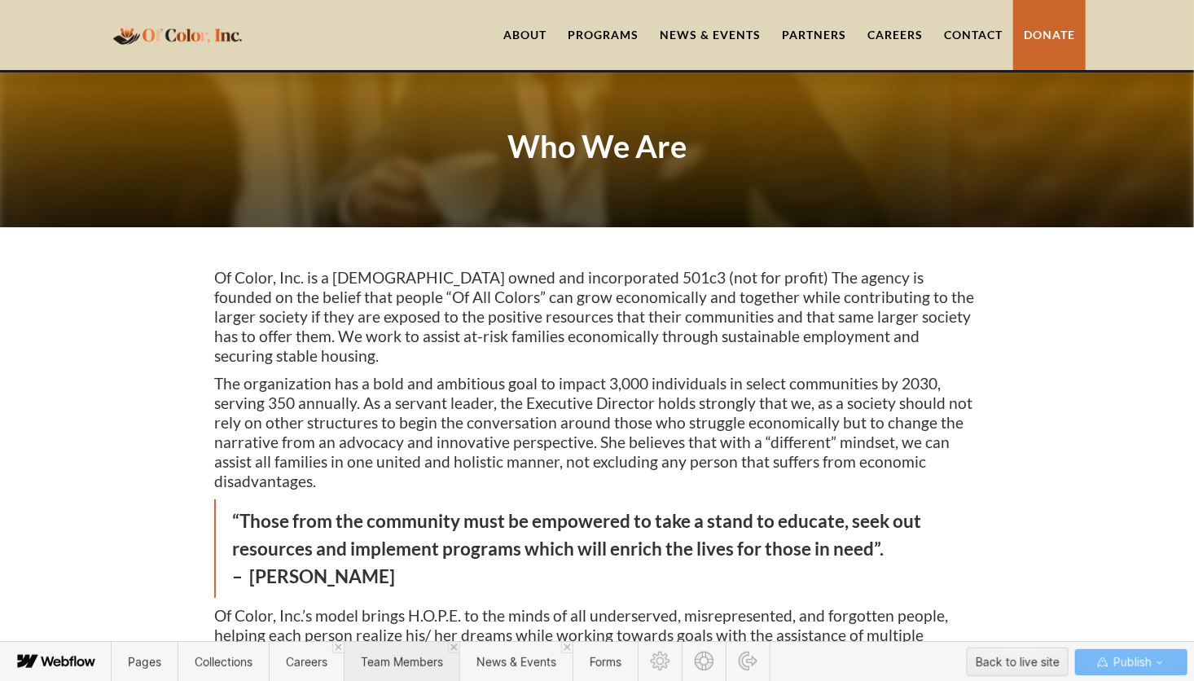
click at [392, 664] on span "Team Members" at bounding box center [402, 662] width 82 height 14
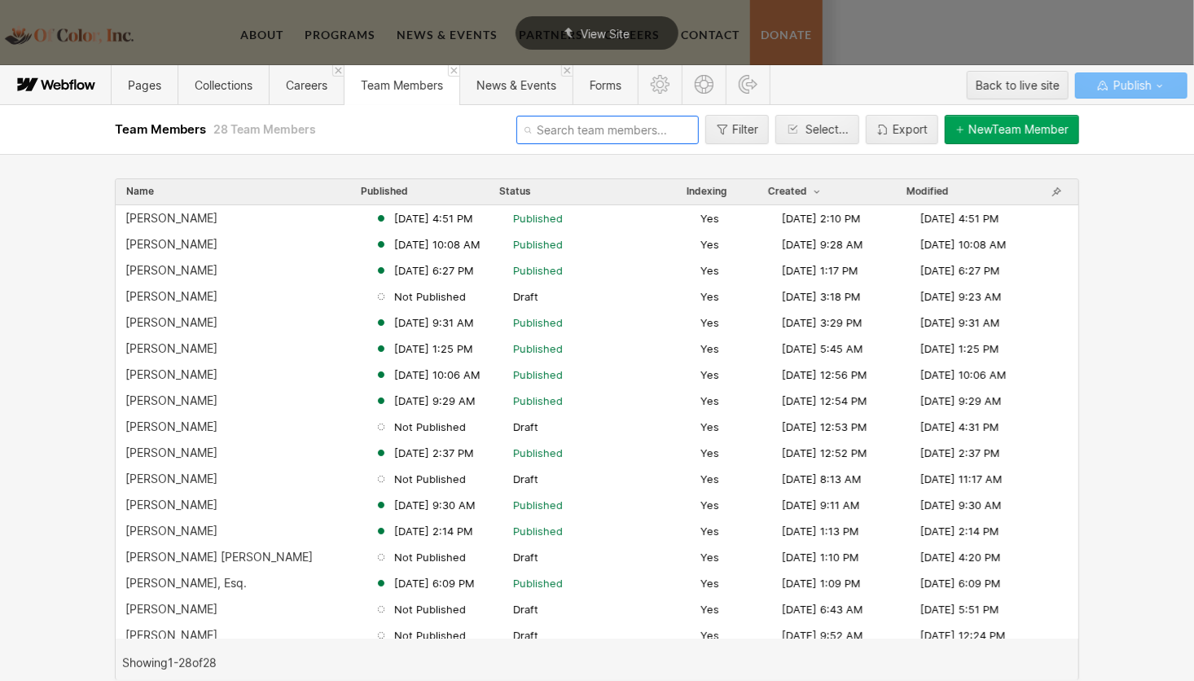
click at [583, 132] on input "text" at bounding box center [608, 130] width 183 height 29
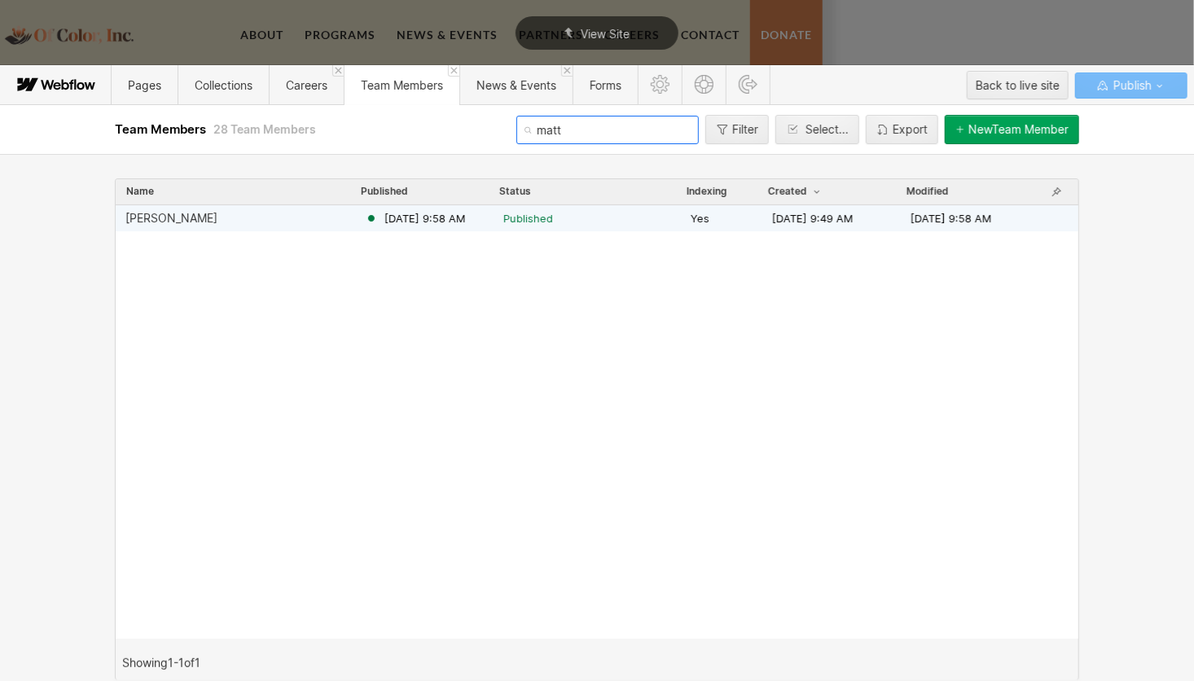
type input "matt"
click at [279, 218] on div "[PERSON_NAME]" at bounding box center [245, 218] width 240 height 13
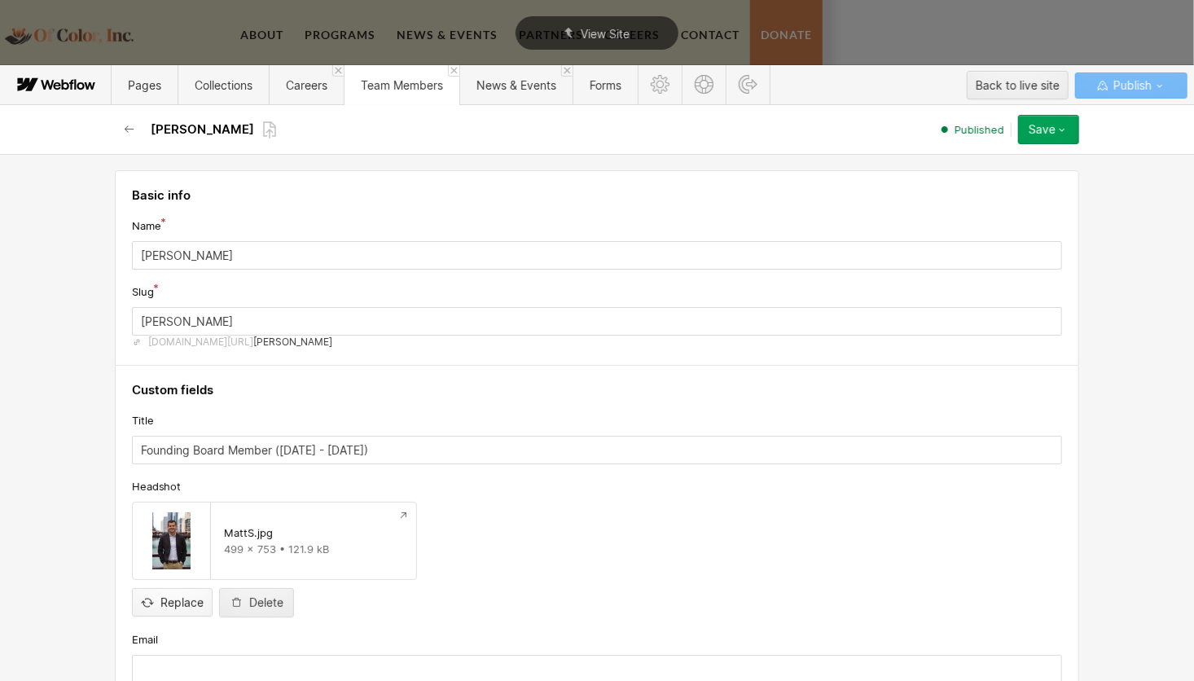
click at [180, 603] on input "file" at bounding box center [172, 589] width 79 height 54
type input "C:\fakepath\MattS2.jpg"
click at [1066, 132] on icon "button" at bounding box center [1062, 129] width 13 height 13
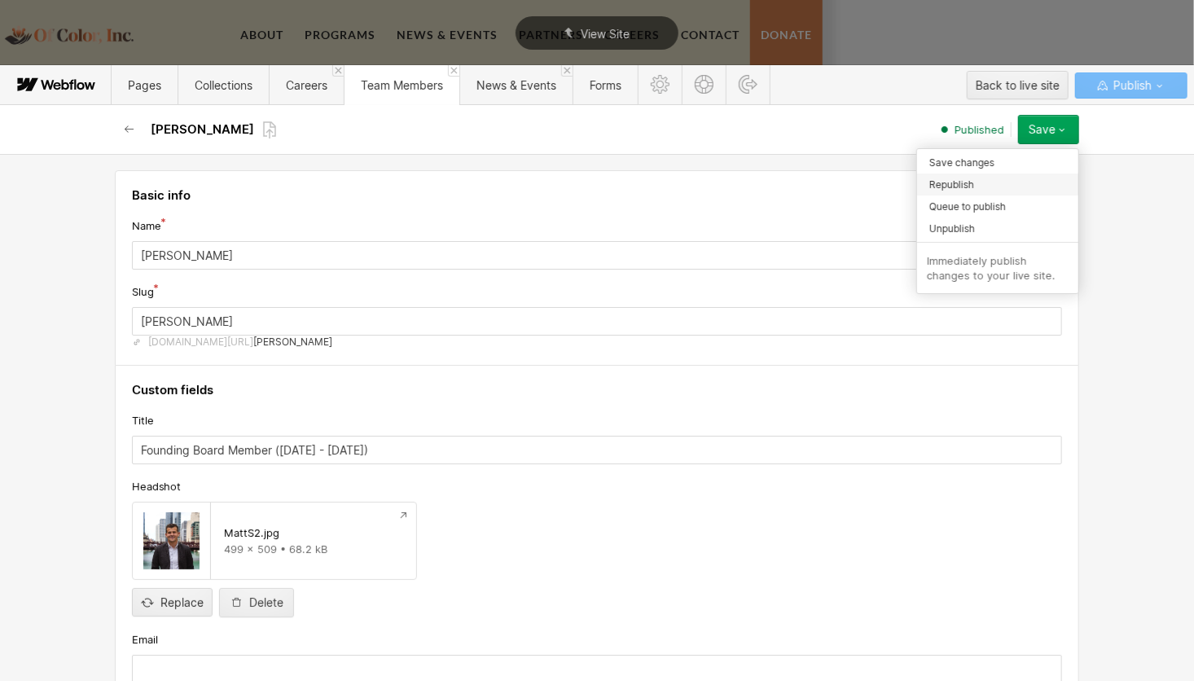
click at [992, 187] on div "Republish" at bounding box center [997, 185] width 161 height 22
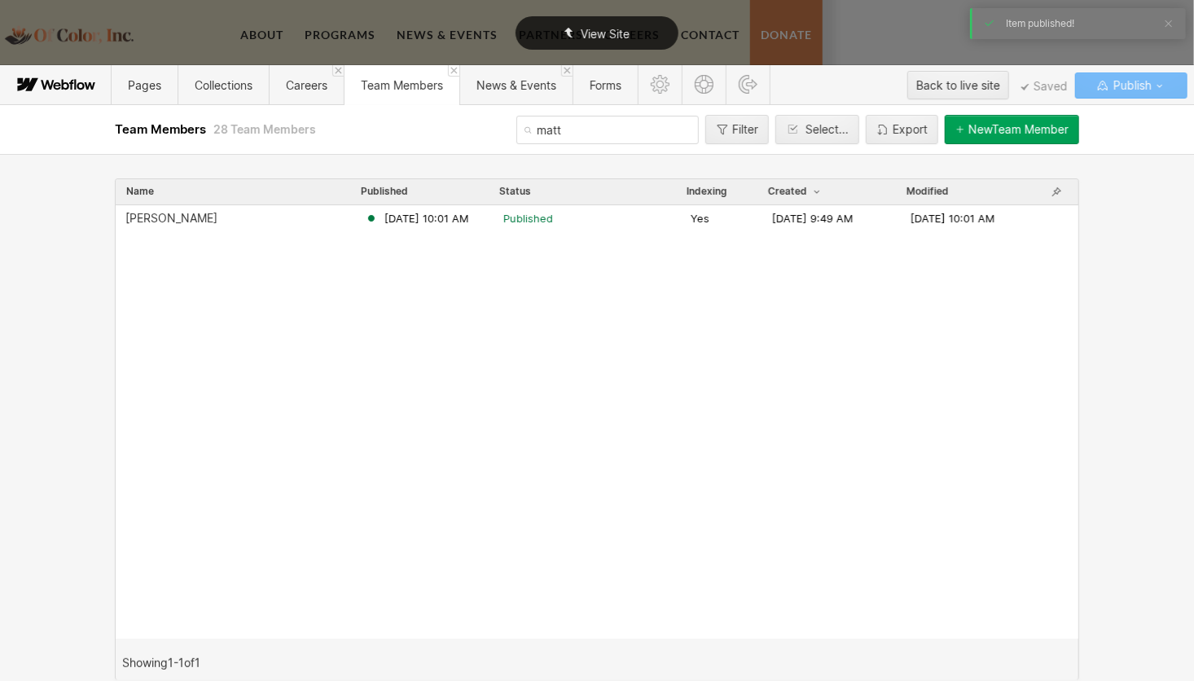
click at [611, 32] on span "View Site" at bounding box center [605, 34] width 49 height 14
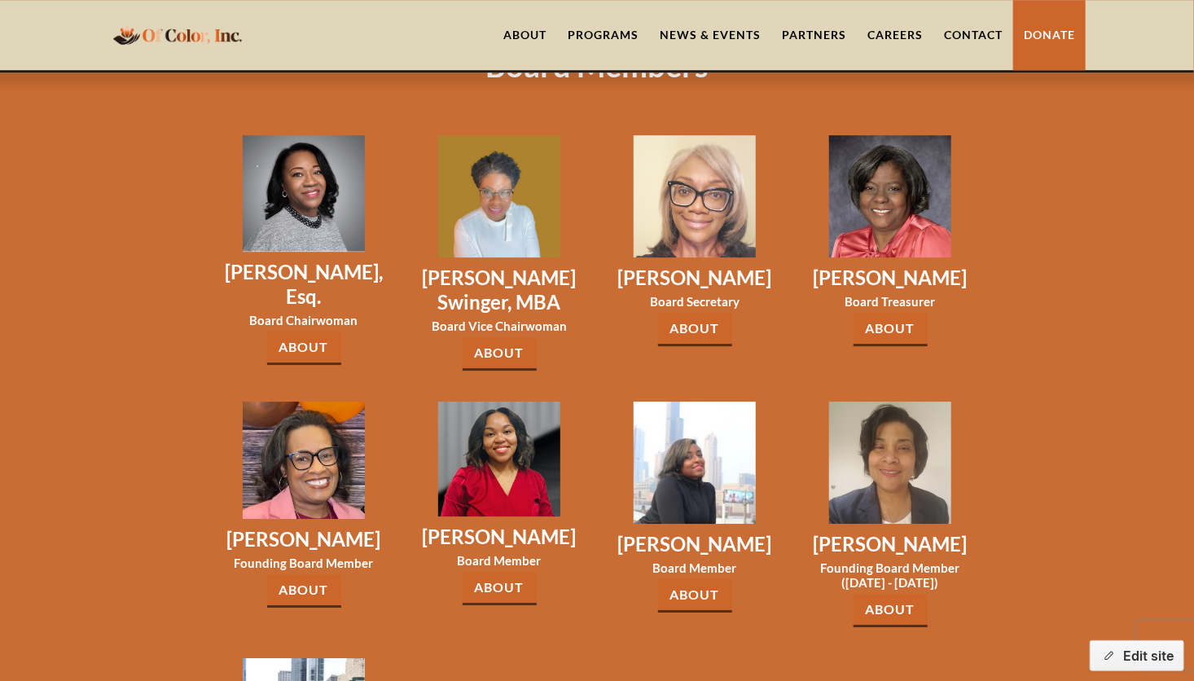
scroll to position [2286, 0]
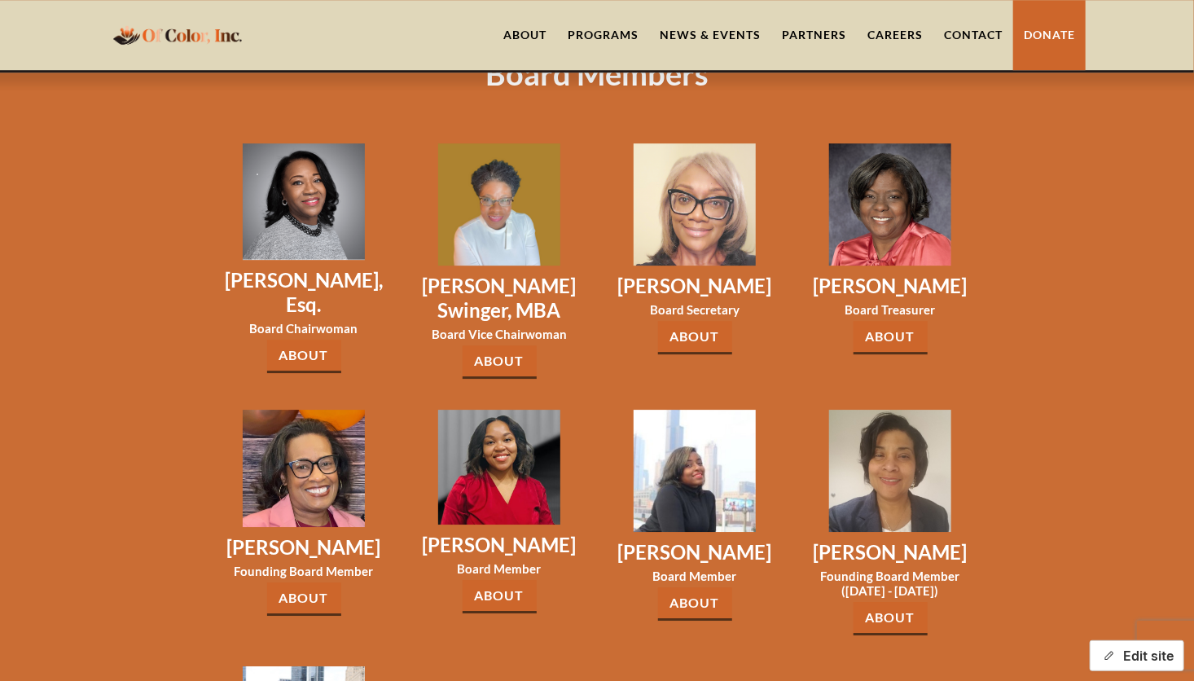
click at [1138, 656] on button "Edit site" at bounding box center [1137, 655] width 95 height 31
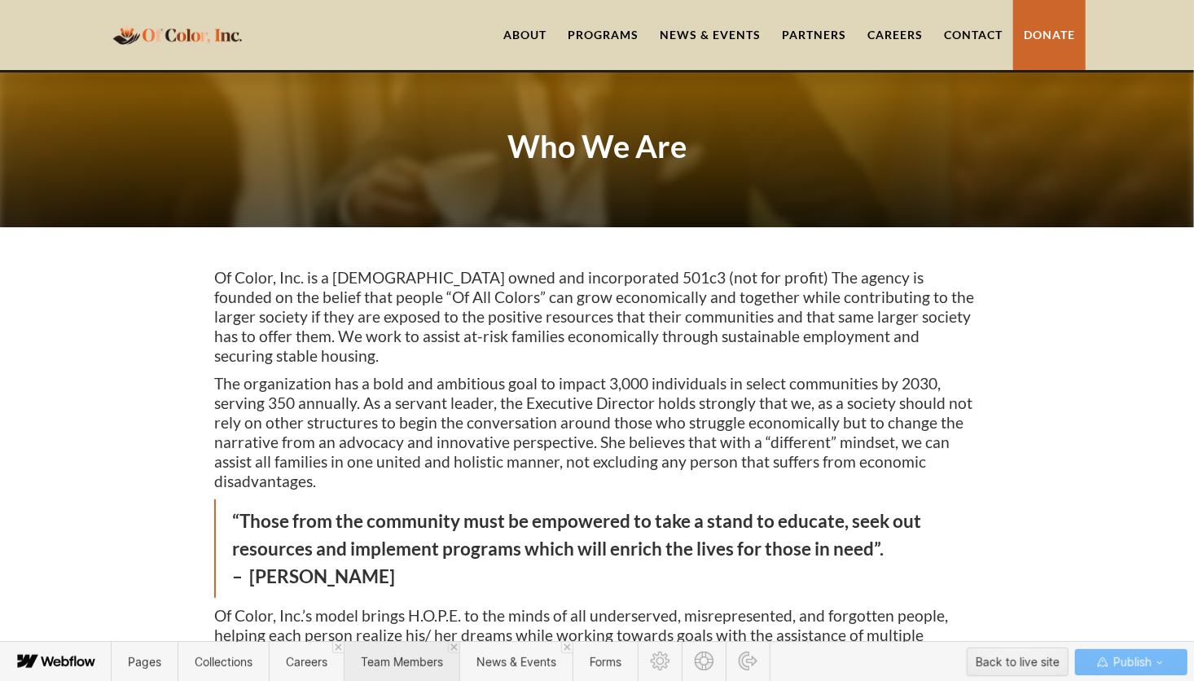
click at [413, 665] on span "Team Members" at bounding box center [402, 662] width 82 height 14
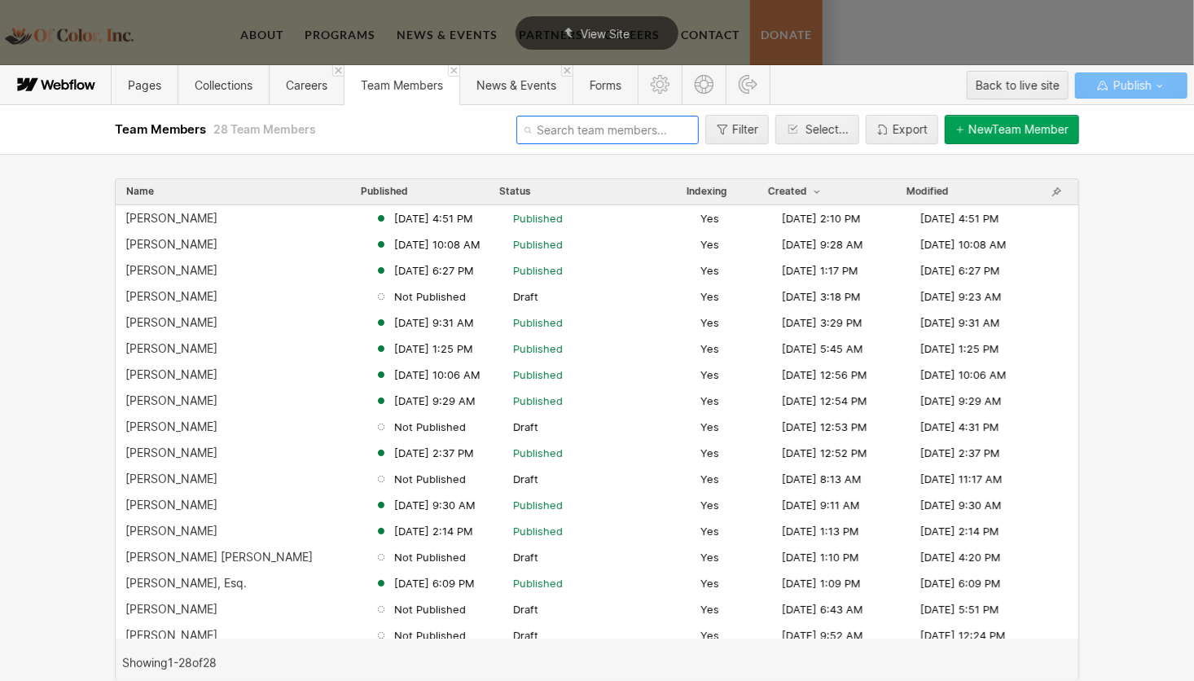
click at [570, 127] on input "text" at bounding box center [608, 130] width 183 height 29
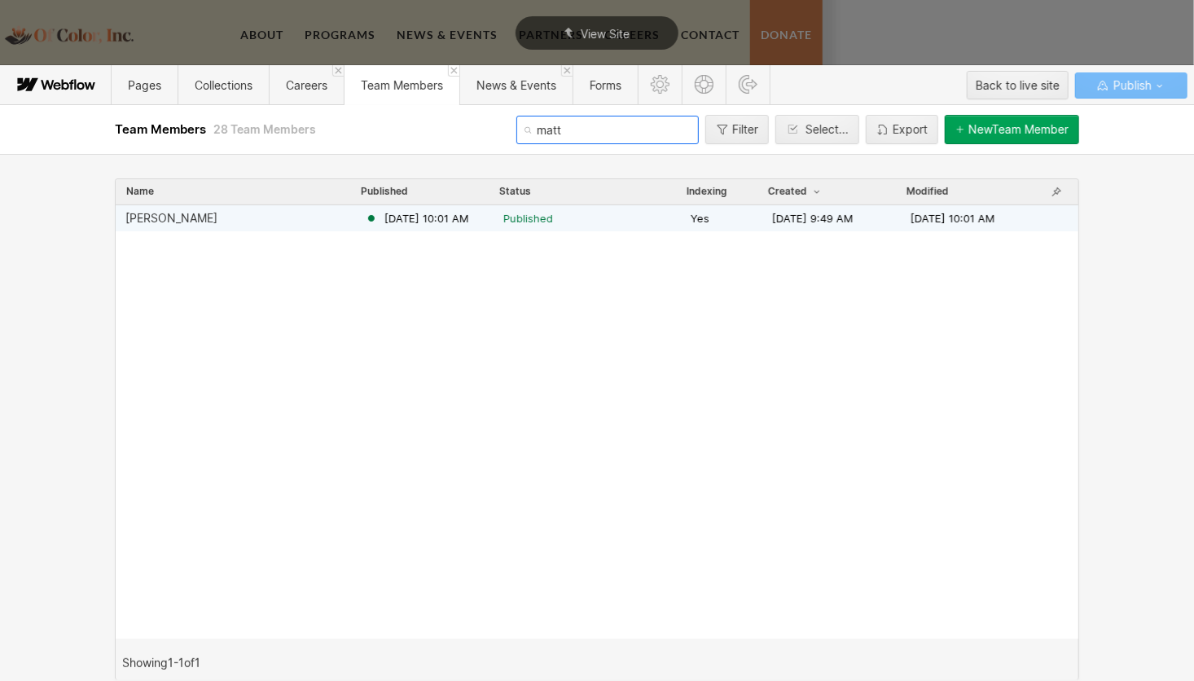
type input "matt"
click at [234, 230] on div "Matt Strauss Aug 19, 2025 10:01 AM Published Yes May 11, 2022 9:49 AM Aug 19, 2…" at bounding box center [597, 218] width 963 height 26
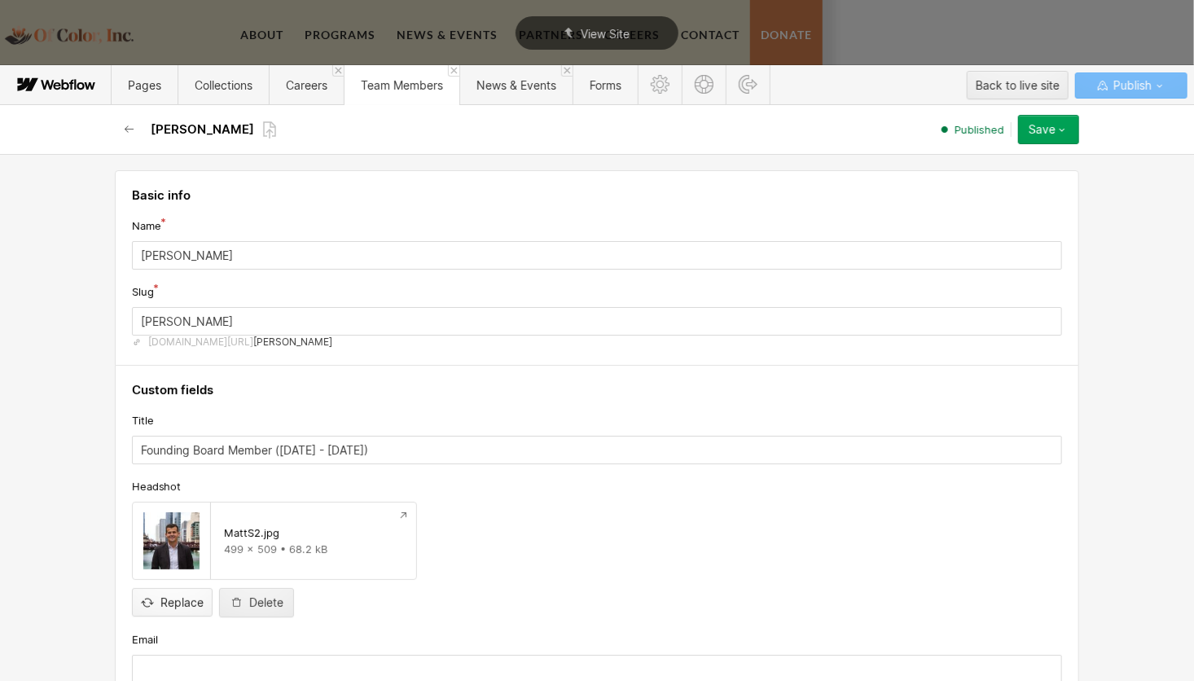
click at [164, 601] on input "file" at bounding box center [172, 589] width 79 height 54
type input "C:\fakepath\MattS3.jpg"
click at [1066, 128] on icon "button" at bounding box center [1062, 129] width 13 height 13
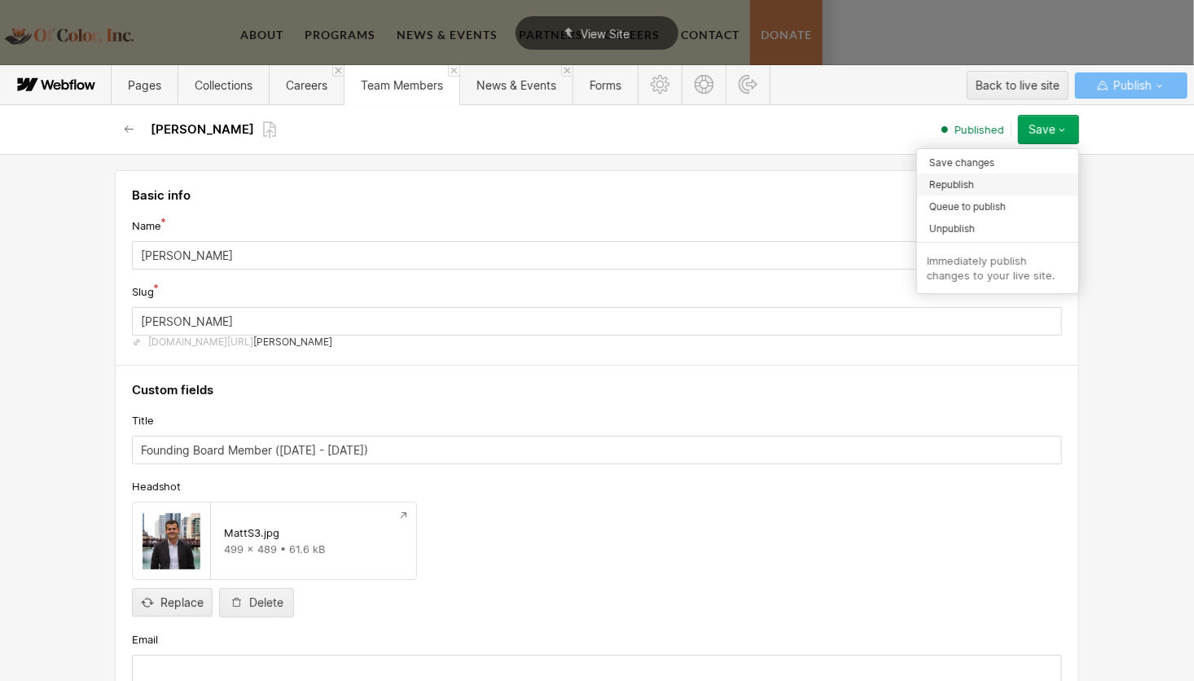
click at [980, 184] on div "Republish" at bounding box center [997, 185] width 161 height 22
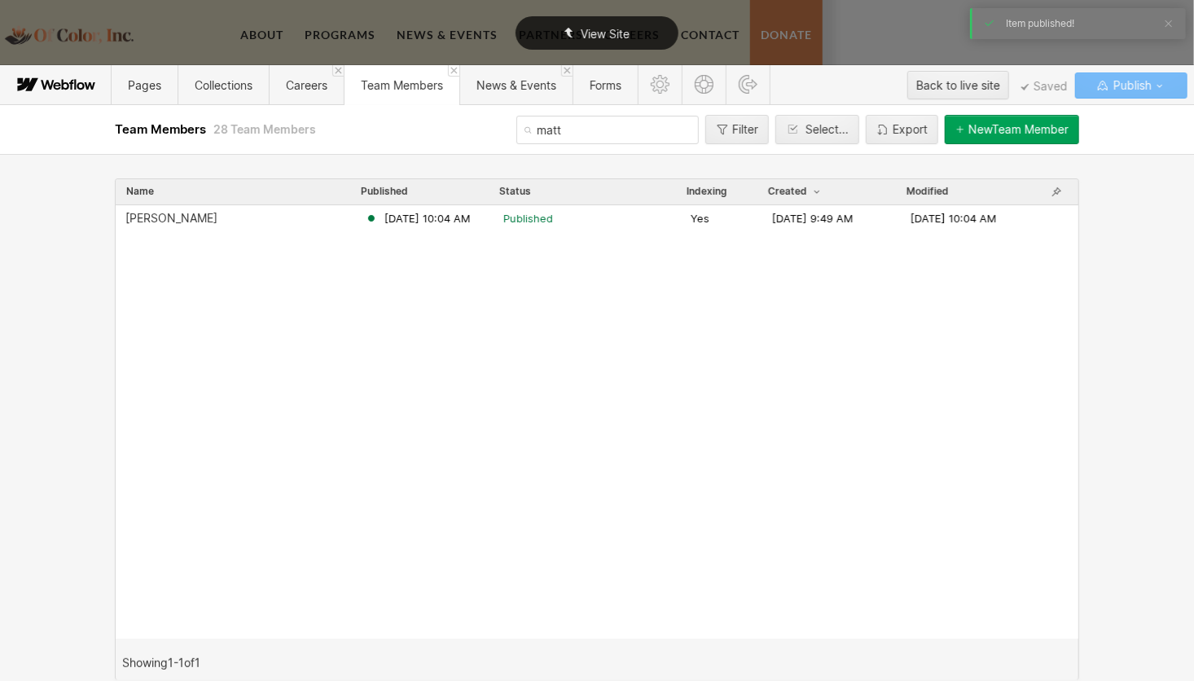
click at [654, 20] on div "View Site" at bounding box center [597, 32] width 163 height 33
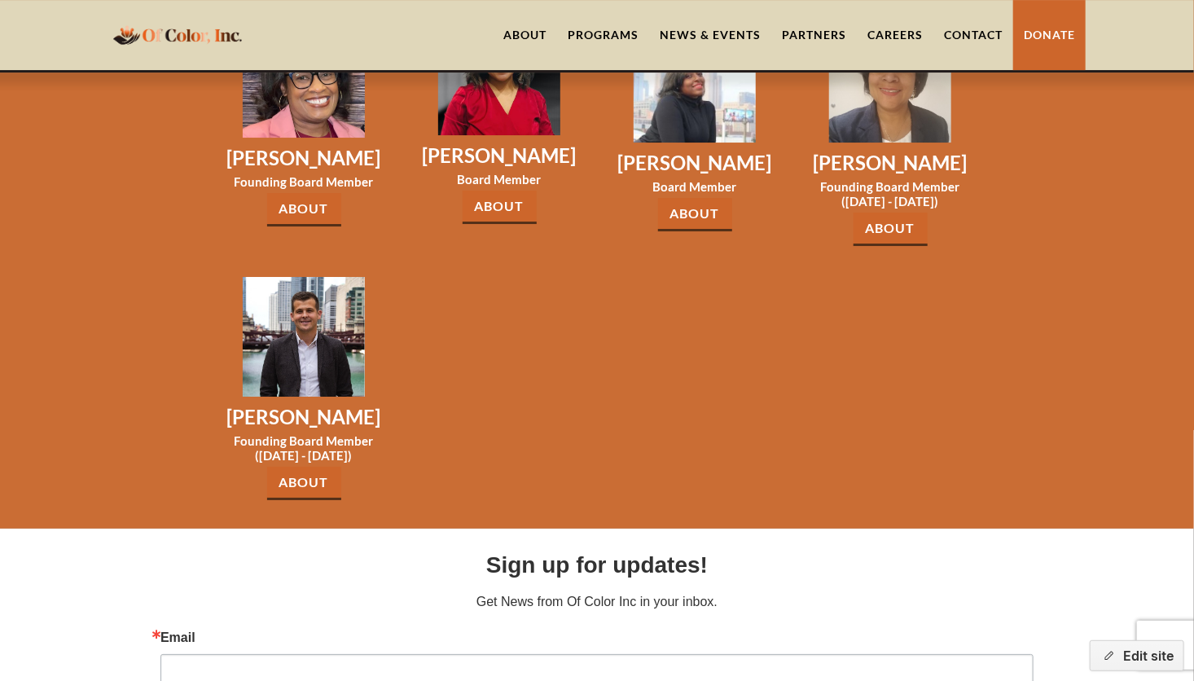
scroll to position [2667, 0]
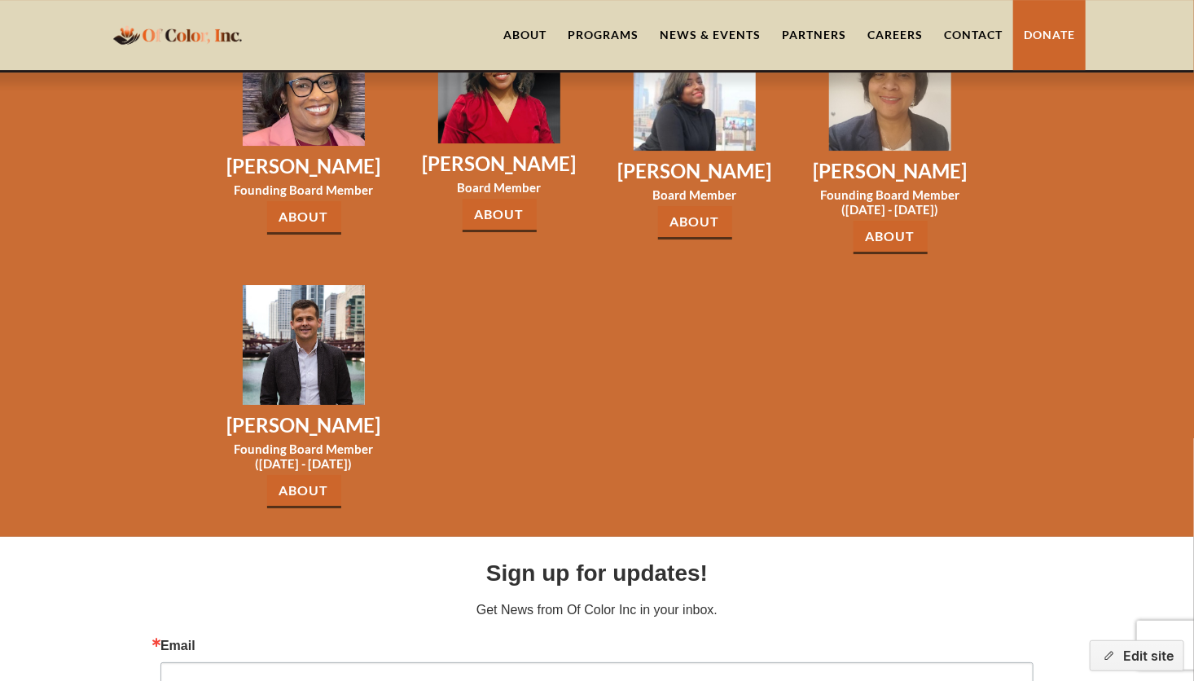
click at [323, 475] on link "About" at bounding box center [304, 491] width 74 height 33
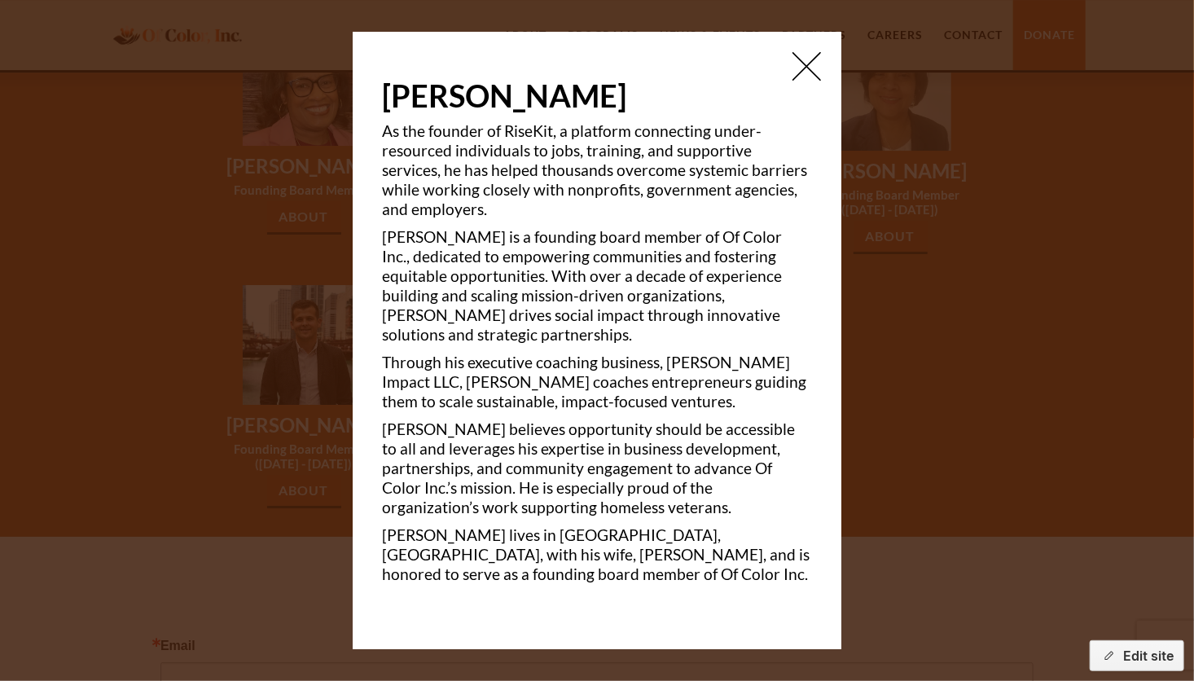
click at [811, 81] on img at bounding box center [807, 66] width 29 height 29
